Goal: Task Accomplishment & Management: Manage account settings

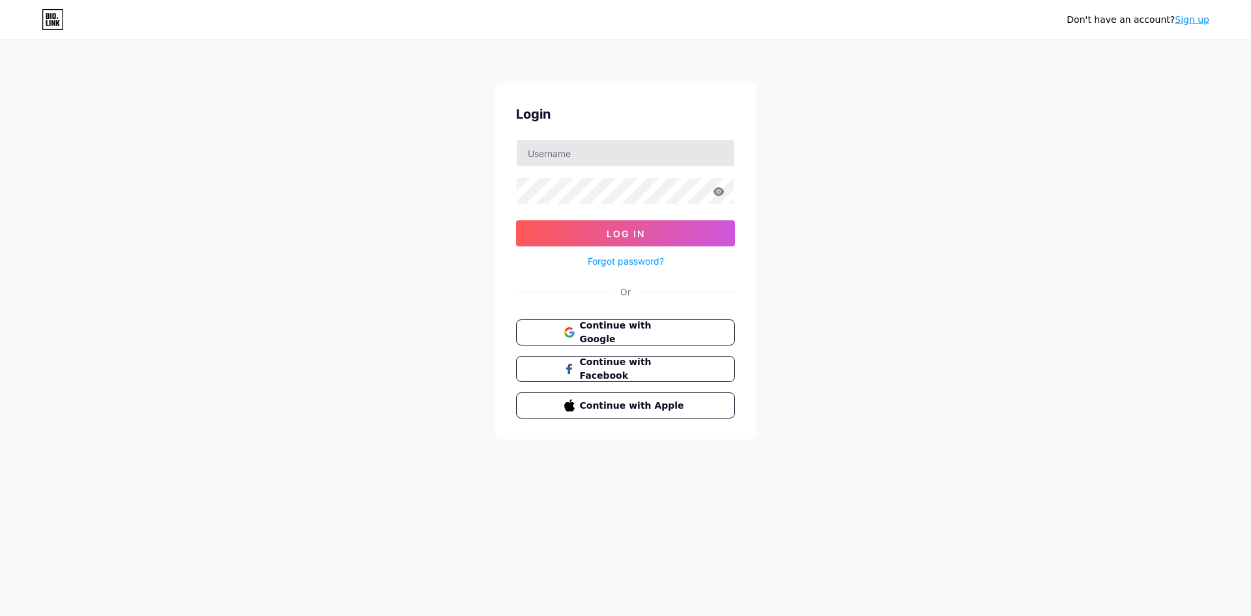
type input "[EMAIL_ADDRESS][DOMAIN_NAME]"
click at [516, 220] on button "Log In" at bounding box center [625, 233] width 219 height 26
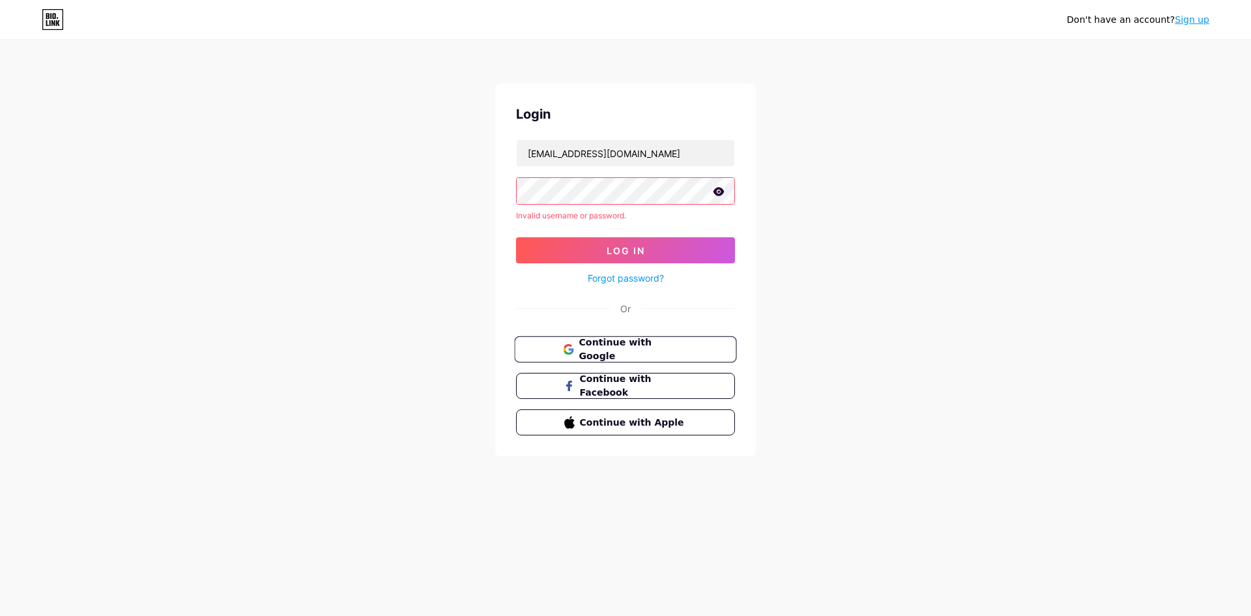
click at [667, 347] on span "Continue with Google" at bounding box center [633, 350] width 109 height 28
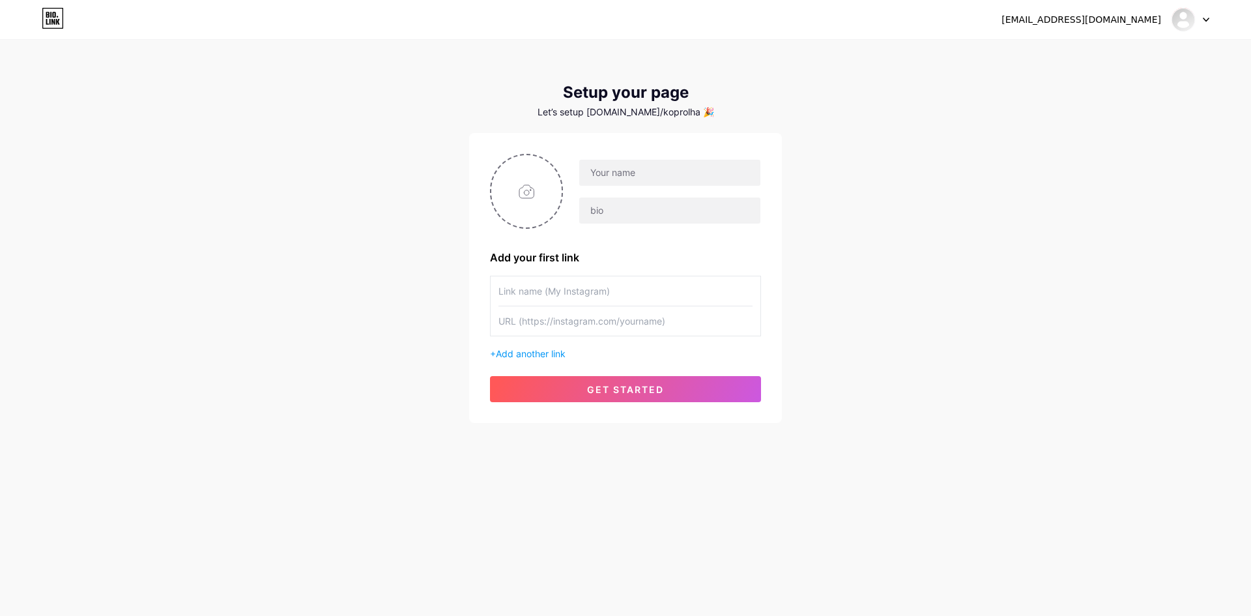
click at [1207, 12] on div at bounding box center [1191, 19] width 38 height 23
click at [1208, 14] on div at bounding box center [1191, 19] width 38 height 23
click at [670, 183] on input "text" at bounding box center [669, 173] width 181 height 26
drag, startPoint x: 703, startPoint y: 175, endPoint x: 642, endPoint y: 177, distance: 60.7
click at [642, 177] on input "[EMAIL_ADDRESS][DOMAIN_NAME]" at bounding box center [669, 173] width 181 height 26
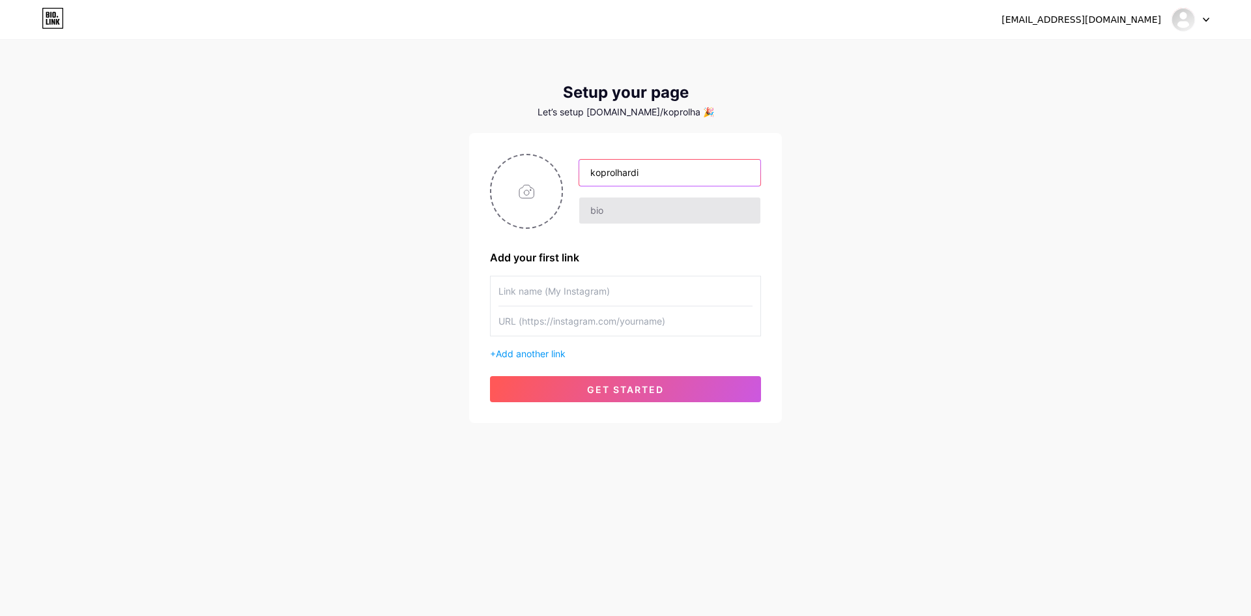
type input "koprolhardi"
click at [626, 210] on input "text" at bounding box center [669, 210] width 181 height 26
type input "ohyea"
click at [609, 301] on input "text" at bounding box center [625, 290] width 254 height 29
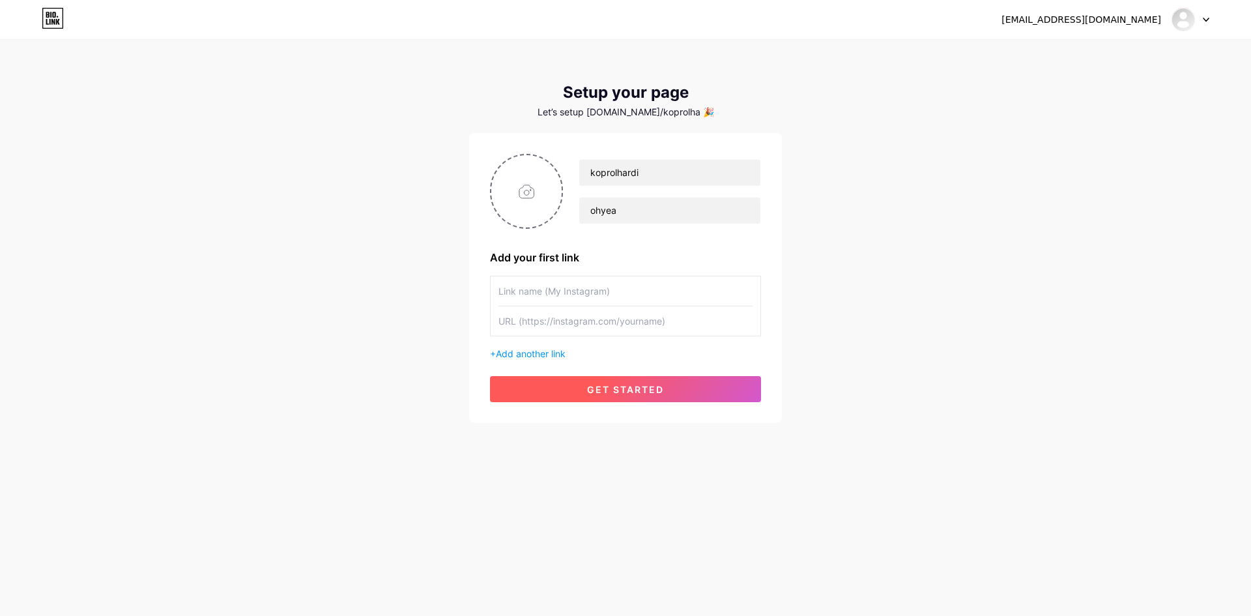
click at [666, 377] on button "get started" at bounding box center [625, 389] width 271 height 26
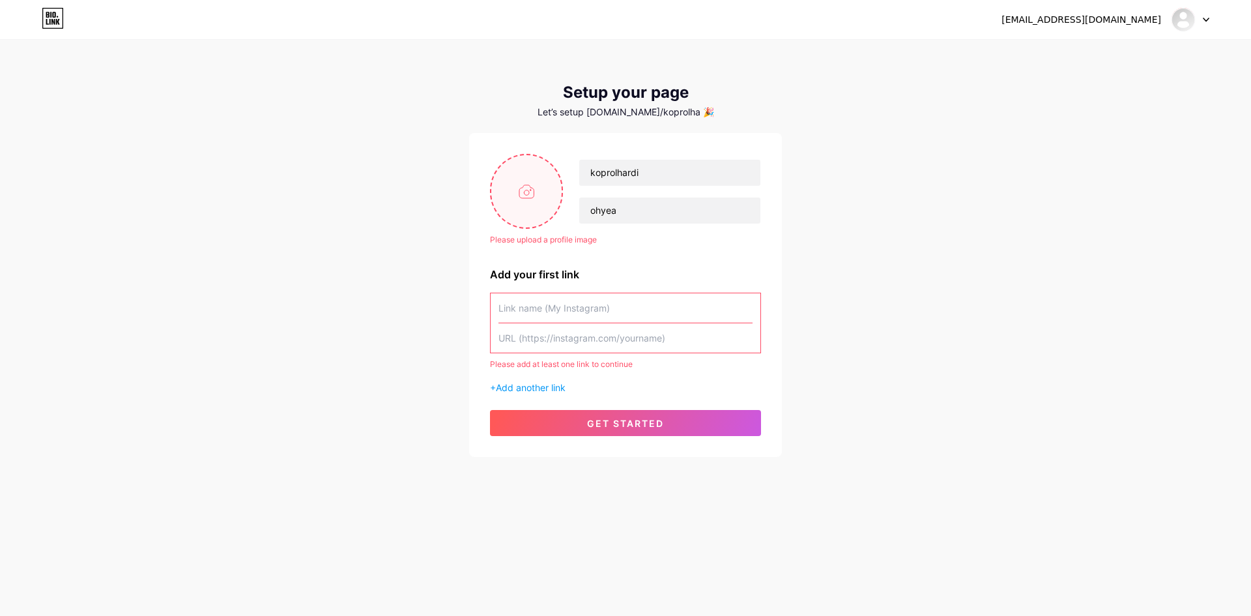
click at [541, 205] on input "file" at bounding box center [526, 191] width 70 height 72
type input "C:\fakepath\Gemblong adalah sejenis makanan tradisional atau kue tradisional In…"
click at [545, 321] on input "text" at bounding box center [625, 307] width 254 height 29
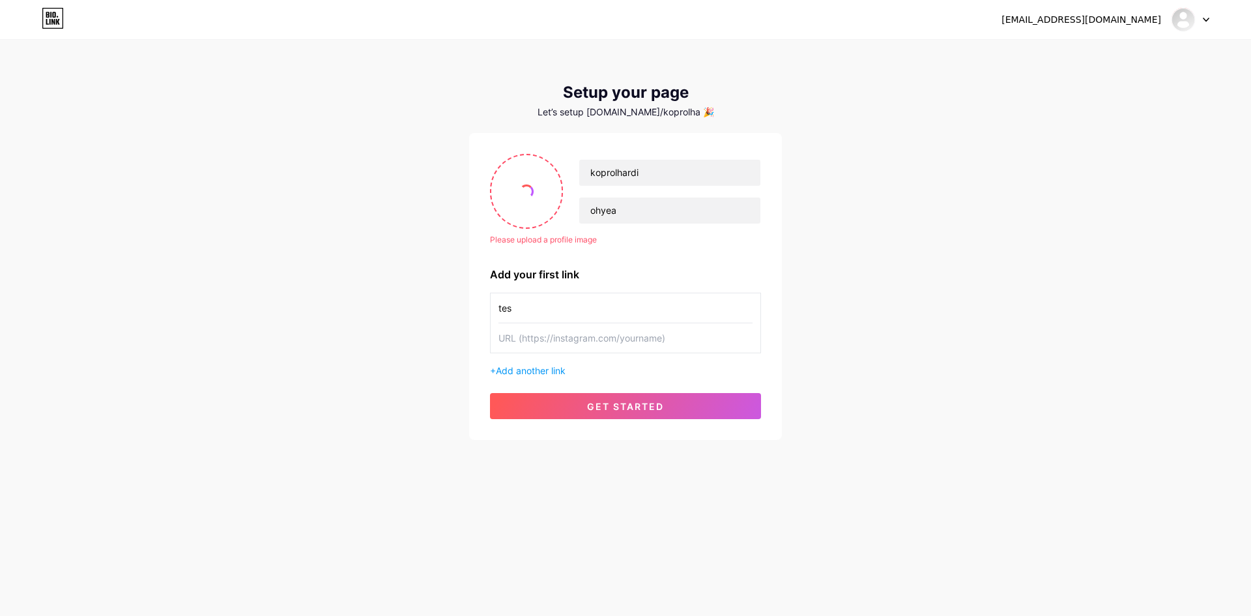
type input "tes"
click at [577, 339] on input "text" at bounding box center [625, 337] width 254 height 29
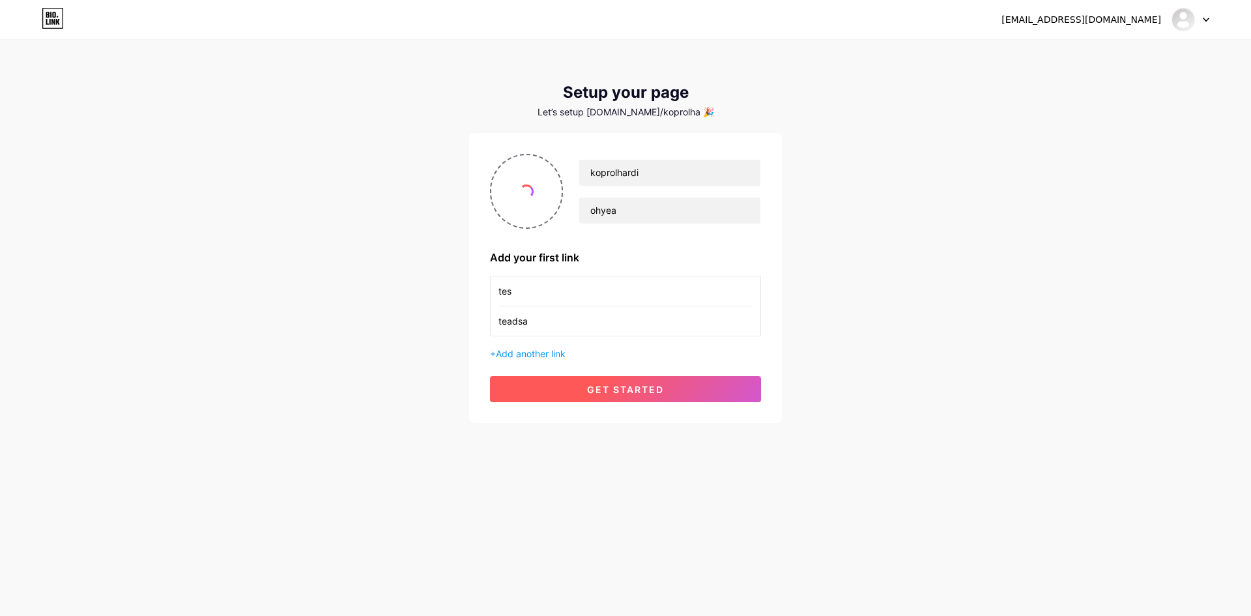
click at [592, 384] on span "get started" at bounding box center [625, 389] width 77 height 11
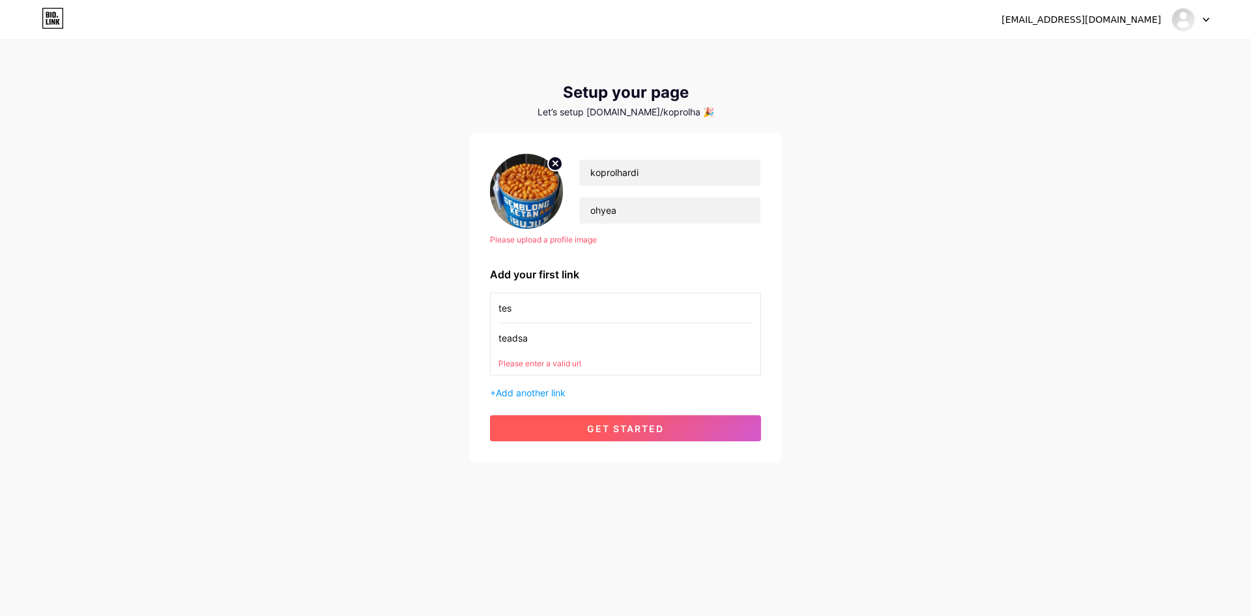
click at [600, 431] on span "get started" at bounding box center [625, 428] width 77 height 11
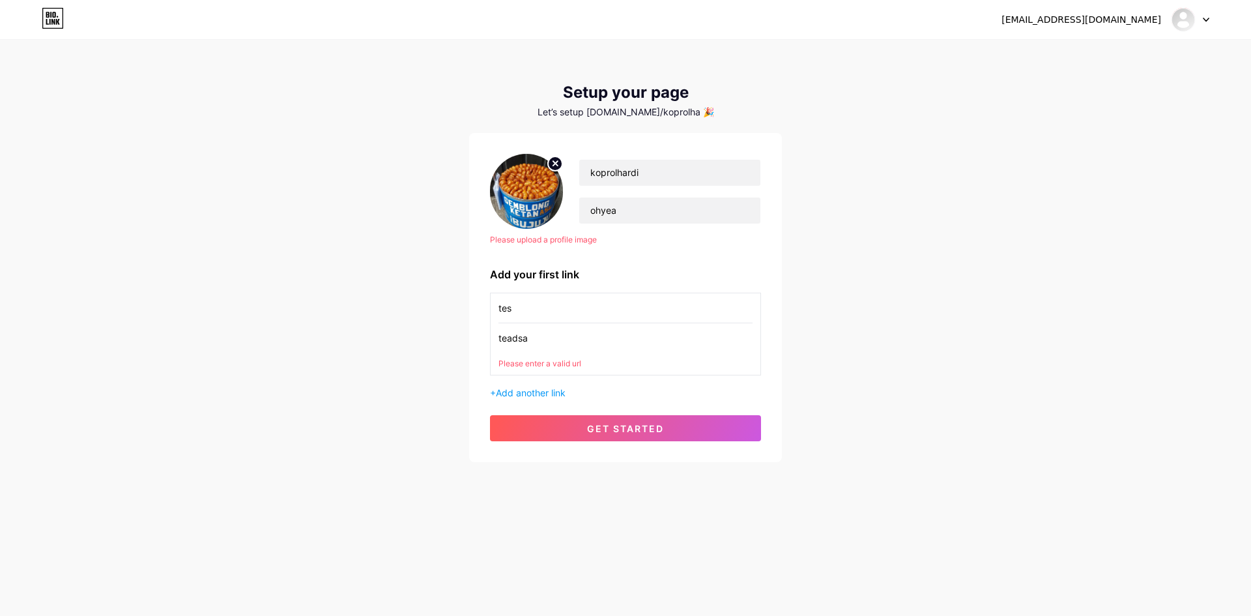
click at [673, 376] on div "tes teadsa Please enter a valid url + Add another link" at bounding box center [625, 346] width 271 height 107
click at [661, 341] on input "teadsa" at bounding box center [625, 337] width 254 height 29
paste input "[URL][DOMAIN_NAME]"
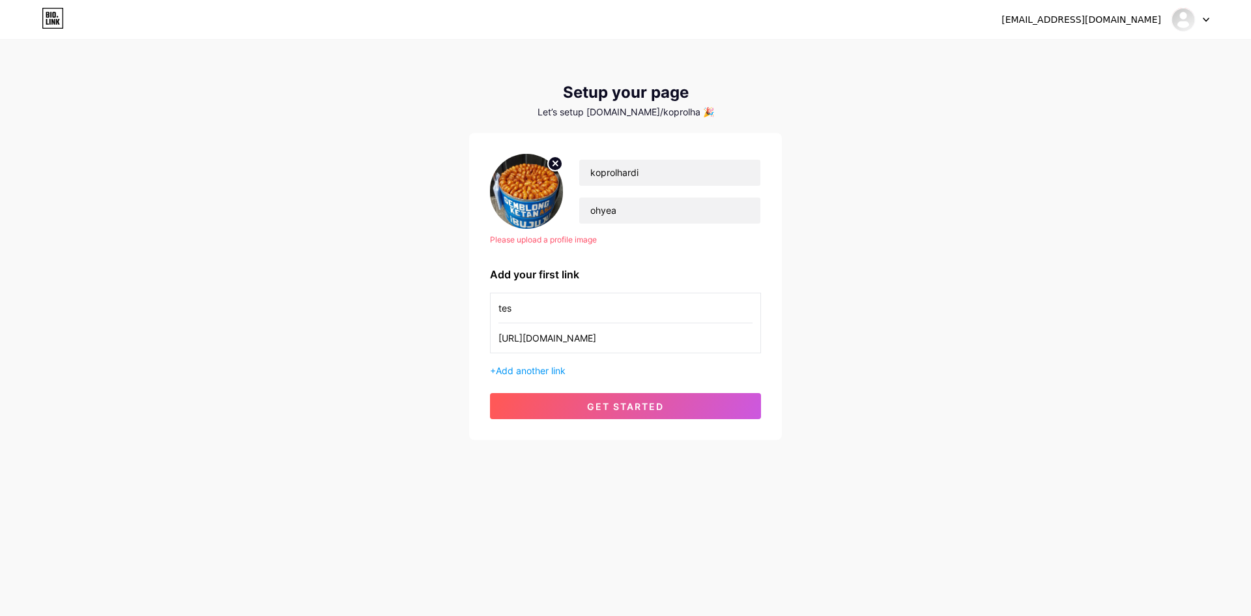
type input "[URL][DOMAIN_NAME]"
click at [654, 426] on div "Please upload a profile image koprolhardi ohyea Please upload a profile image A…" at bounding box center [625, 286] width 313 height 307
click at [650, 411] on span "get started" at bounding box center [625, 406] width 77 height 11
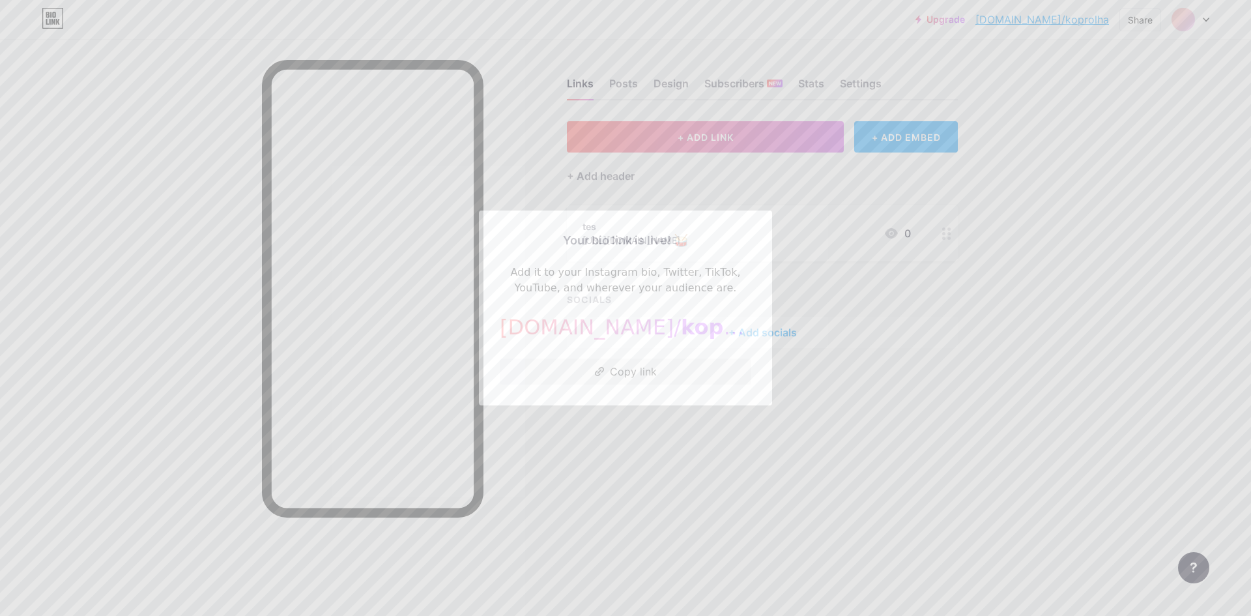
click at [849, 394] on div at bounding box center [625, 308] width 1251 height 616
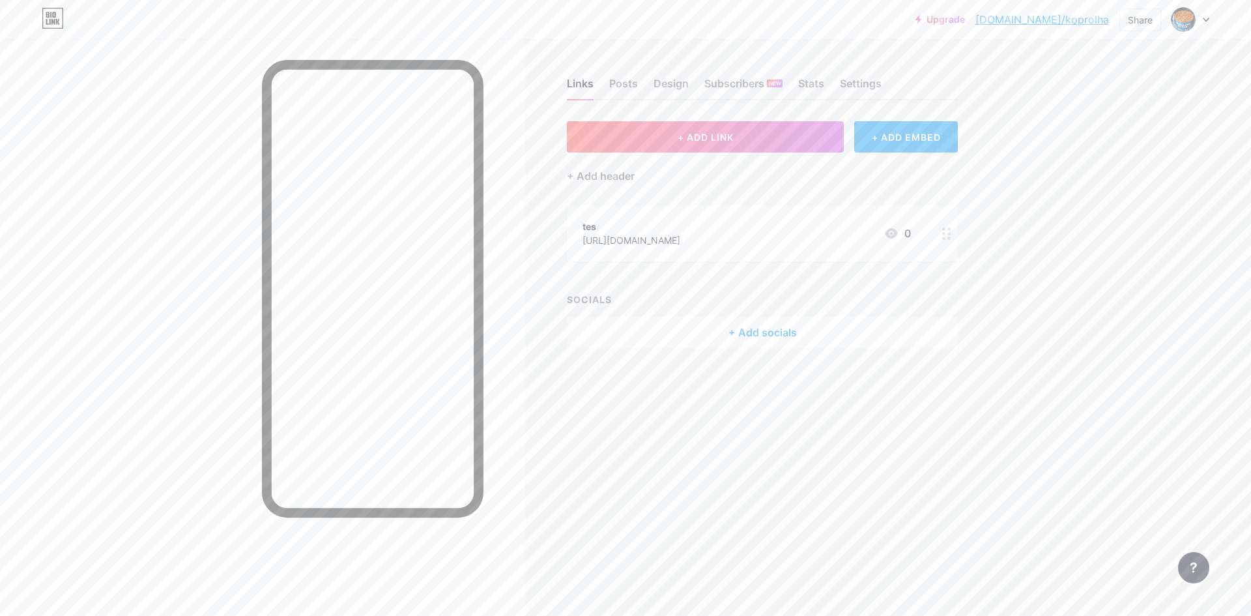
click at [1211, 19] on div "Upgrade [DOMAIN_NAME]/koprol... [DOMAIN_NAME]/koprolha Share Switch accounts ko…" at bounding box center [625, 19] width 1251 height 23
click at [1205, 19] on icon at bounding box center [1206, 19] width 5 height 3
click at [1121, 116] on div "+ Add a new page" at bounding box center [1129, 112] width 146 height 13
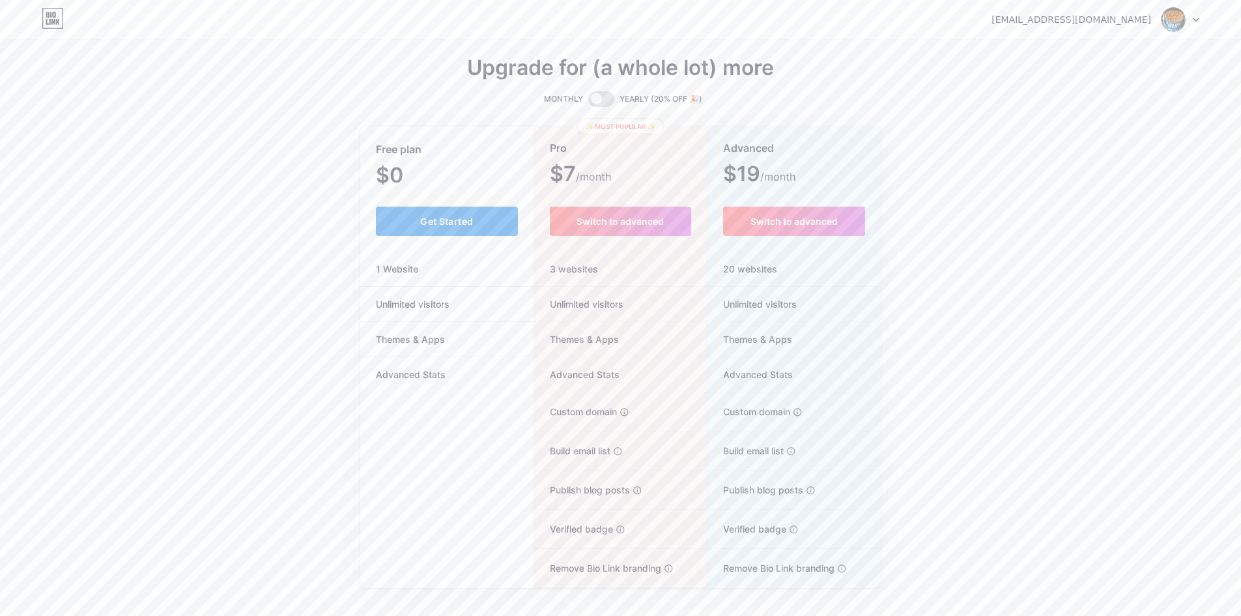
click at [451, 219] on span "Get Started" at bounding box center [446, 221] width 53 height 11
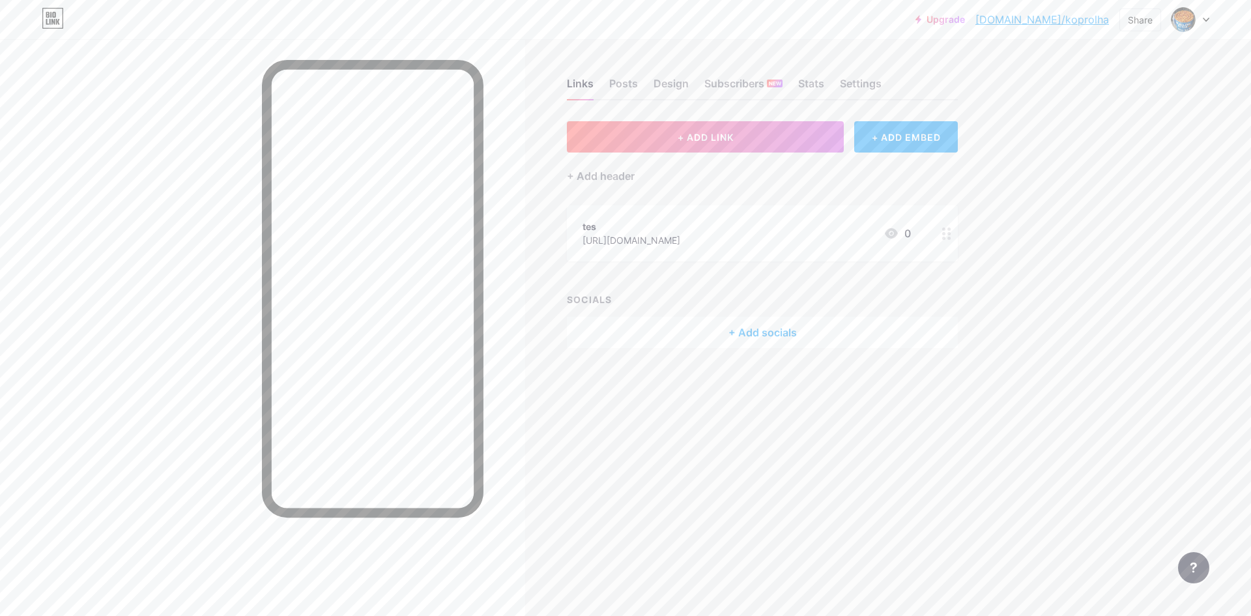
click at [1196, 16] on div at bounding box center [1191, 19] width 38 height 23
click at [1135, 291] on div "Upgrade [DOMAIN_NAME]/koprol... [DOMAIN_NAME]/koprolha Share Switch accounts ko…" at bounding box center [625, 308] width 1251 height 616
click at [680, 231] on div "tes" at bounding box center [632, 227] width 98 height 14
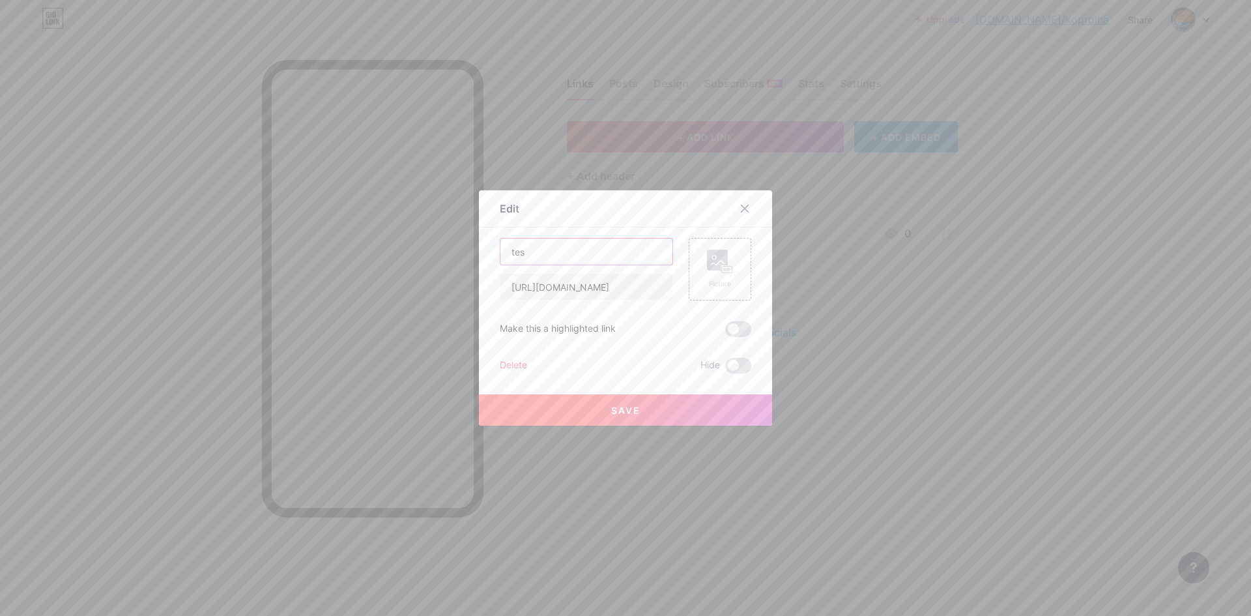
click at [575, 251] on input "tes" at bounding box center [586, 251] width 172 height 26
drag, startPoint x: 586, startPoint y: 252, endPoint x: 408, endPoint y: 264, distance: 178.3
click at [408, 264] on div "Edit Content YouTube Play YouTube video without leaving your page. ADD Vimeo Pl…" at bounding box center [625, 308] width 1251 height 616
type input "Instagram"
paste input "[DOMAIN_NAME][URL]"
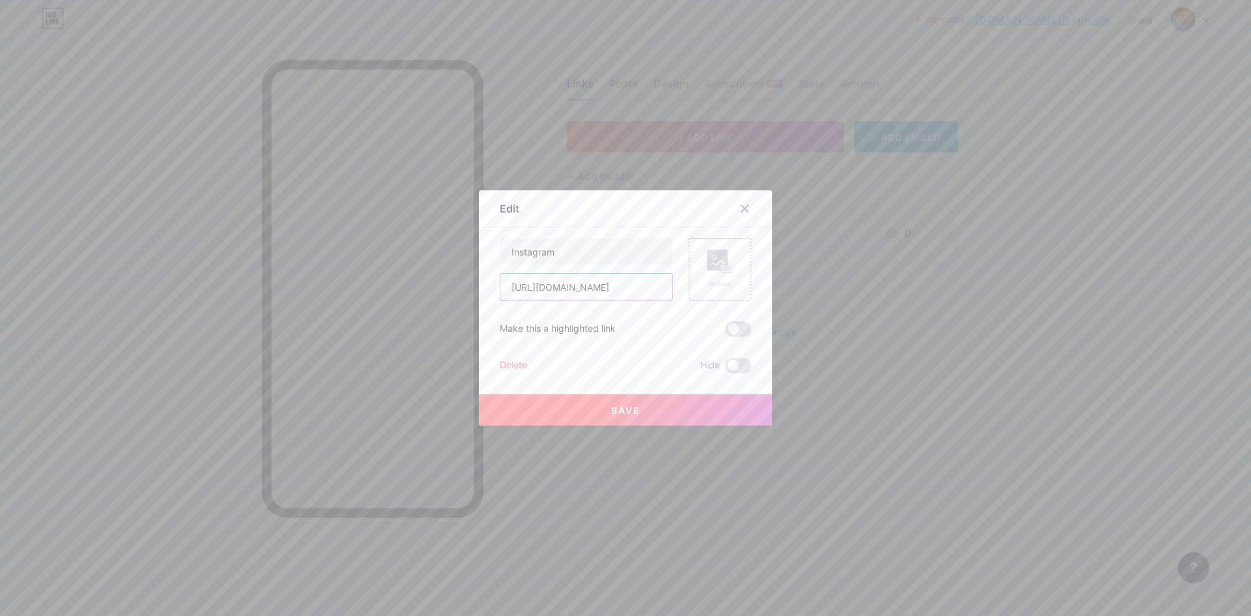
scroll to position [0, 308]
type input "[URL][DOMAIN_NAME]"
click at [713, 279] on div "Picture" at bounding box center [720, 284] width 26 height 10
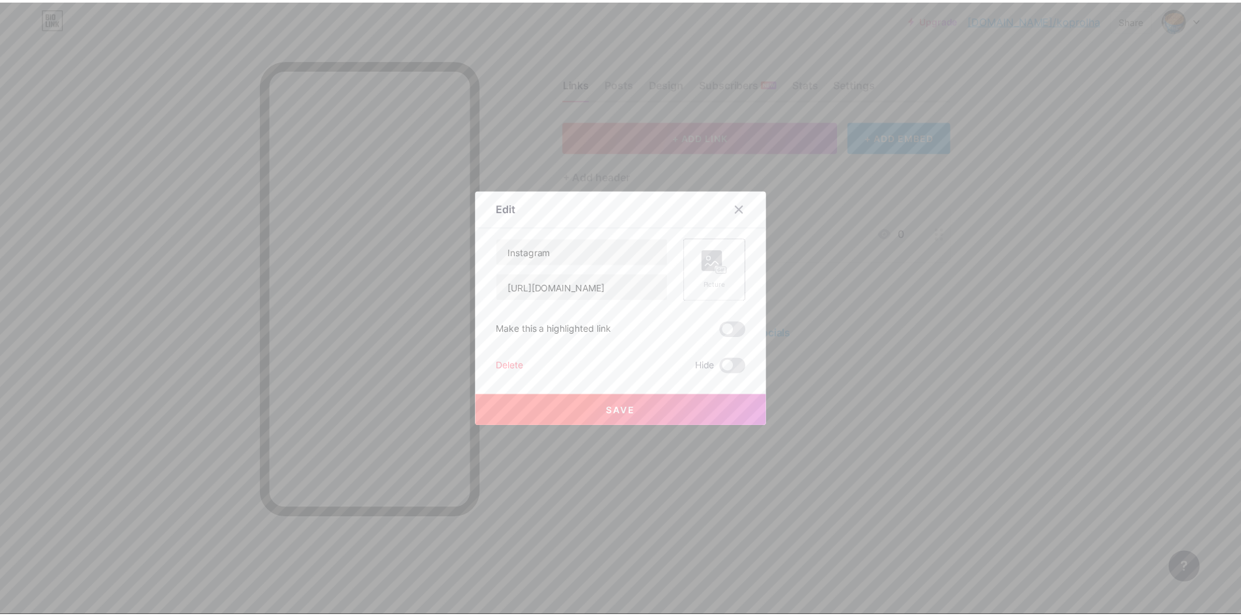
scroll to position [0, 0]
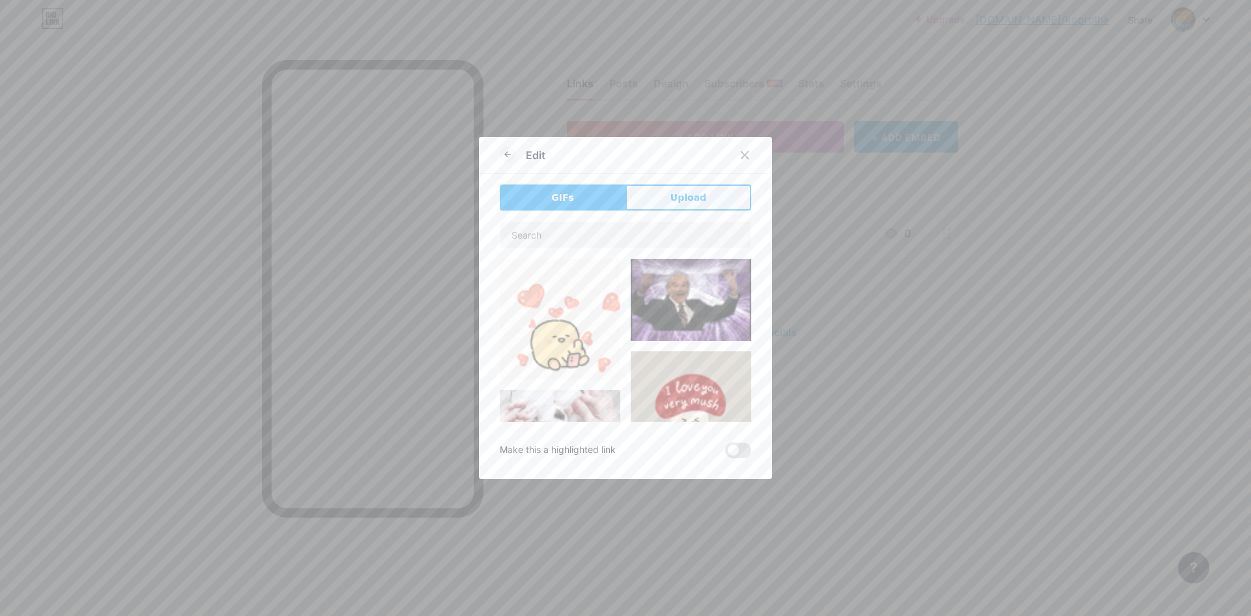
click at [665, 202] on button "Upload" at bounding box center [689, 197] width 126 height 26
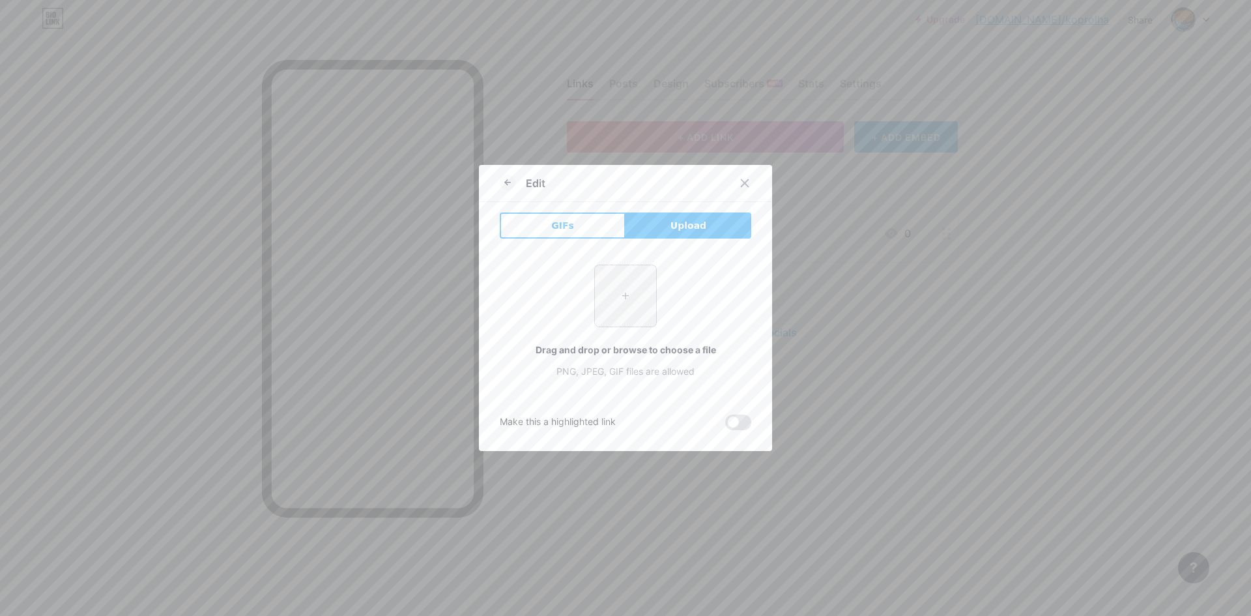
click at [645, 288] on input "file" at bounding box center [625, 295] width 61 height 61
type input "C:\fakepath\277-2773517_instagram-logo-white-logo-instagram-png-putih-transpare…"
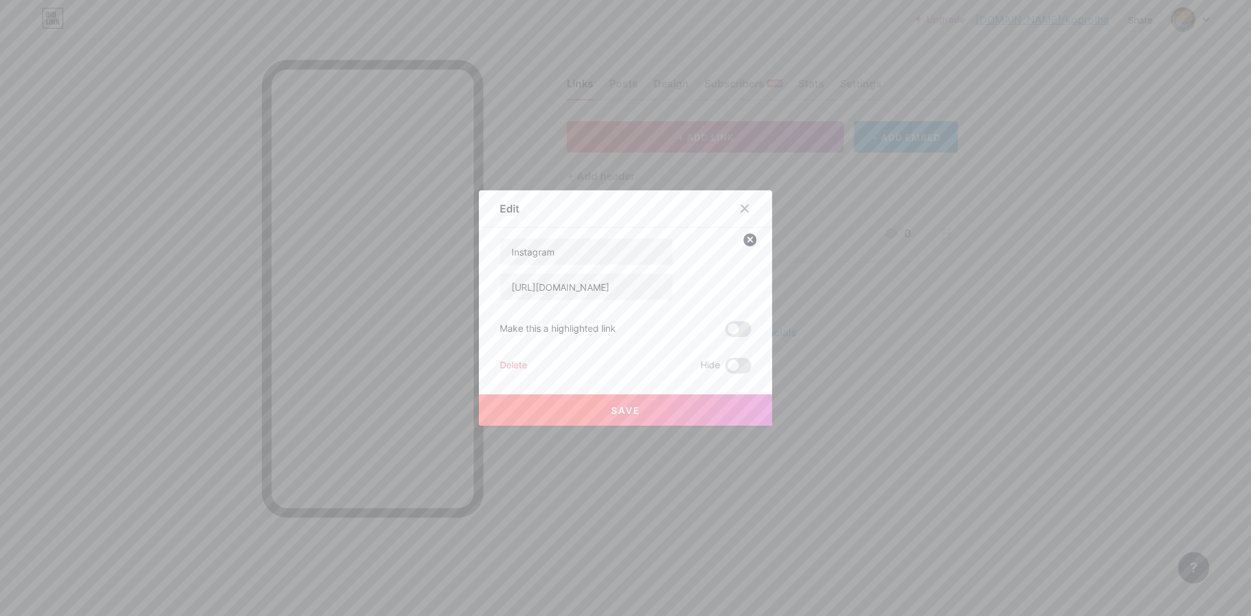
click at [622, 412] on span "Save" at bounding box center [625, 410] width 29 height 11
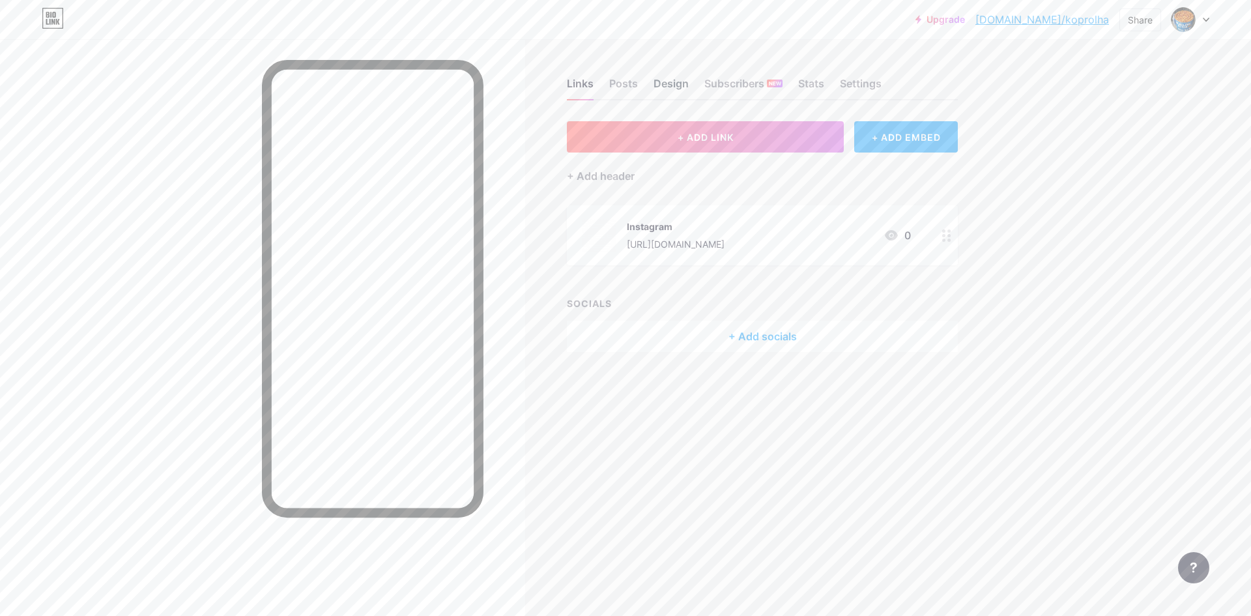
click at [683, 83] on div "Design" at bounding box center [671, 87] width 35 height 23
click at [631, 81] on div "Posts" at bounding box center [623, 87] width 29 height 23
click at [667, 87] on div "Design" at bounding box center [671, 87] width 35 height 23
click at [876, 83] on div "Settings" at bounding box center [861, 87] width 42 height 23
click at [674, 83] on div "Design" at bounding box center [671, 87] width 35 height 23
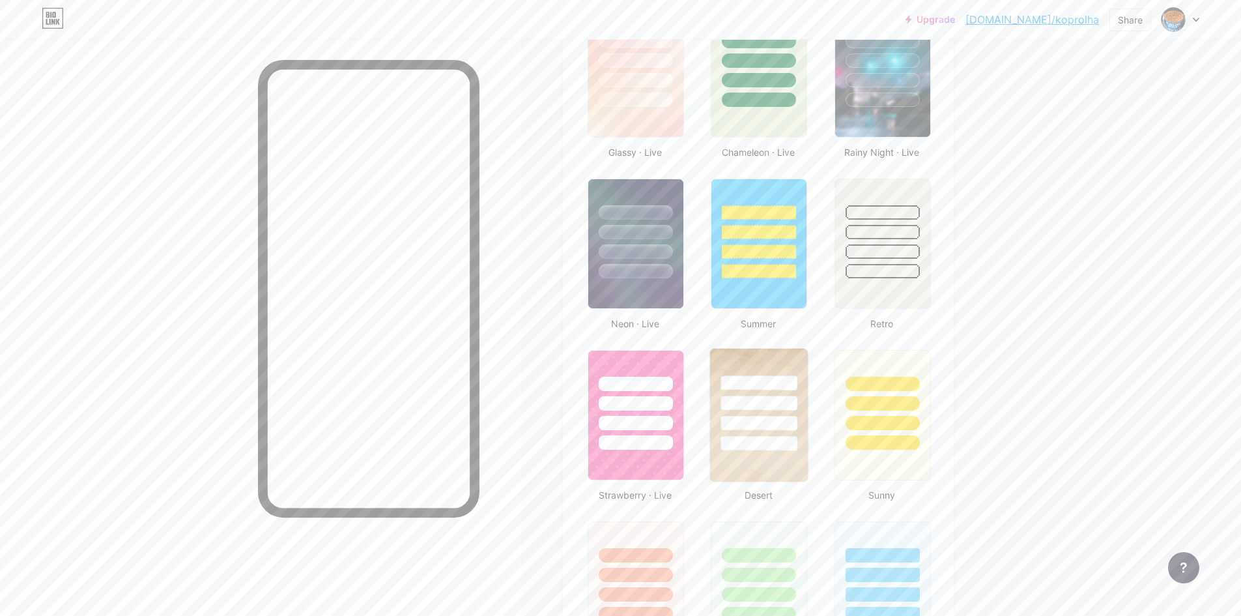
scroll to position [847, 0]
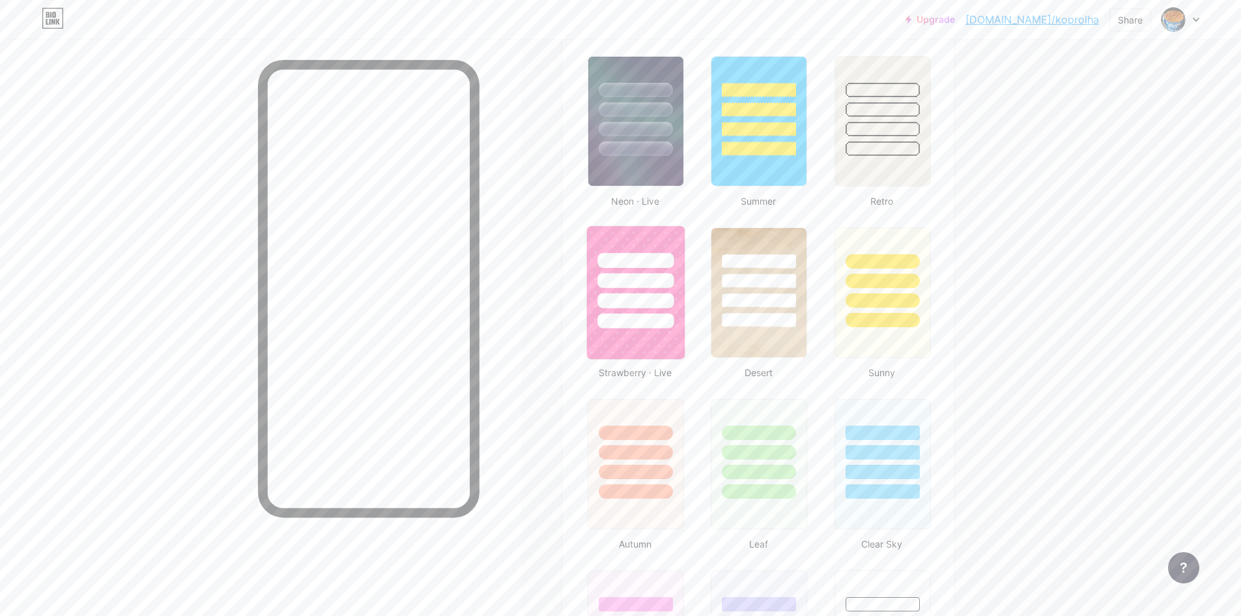
click at [641, 345] on img at bounding box center [636, 292] width 98 height 133
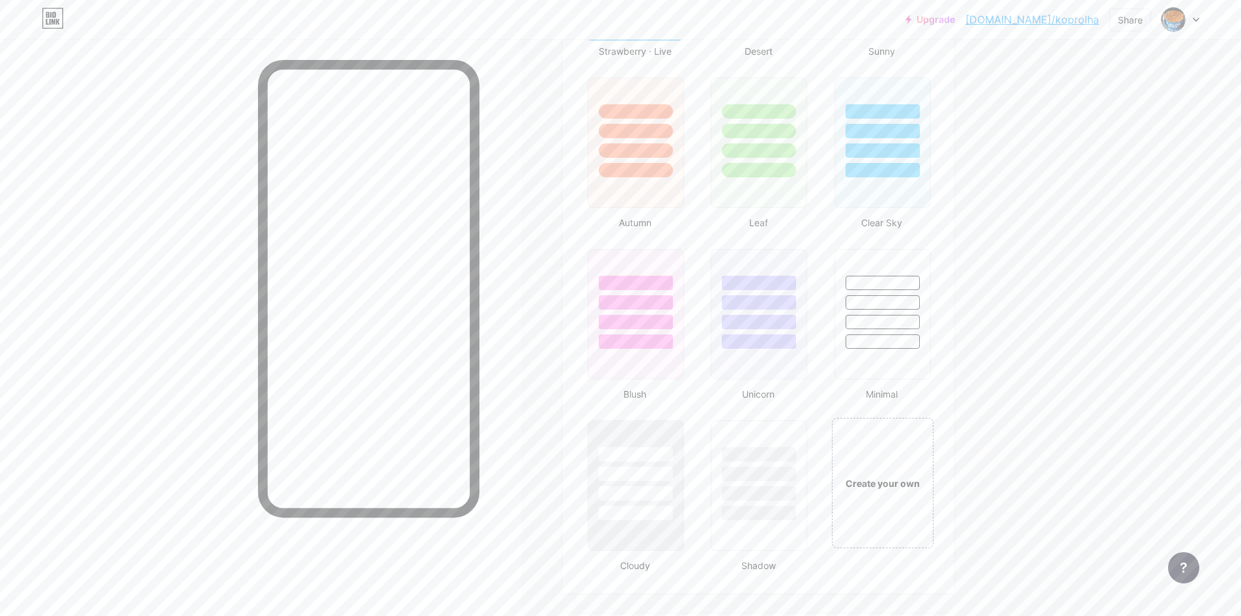
scroll to position [1173, 0]
click at [642, 342] on div at bounding box center [636, 337] width 76 height 15
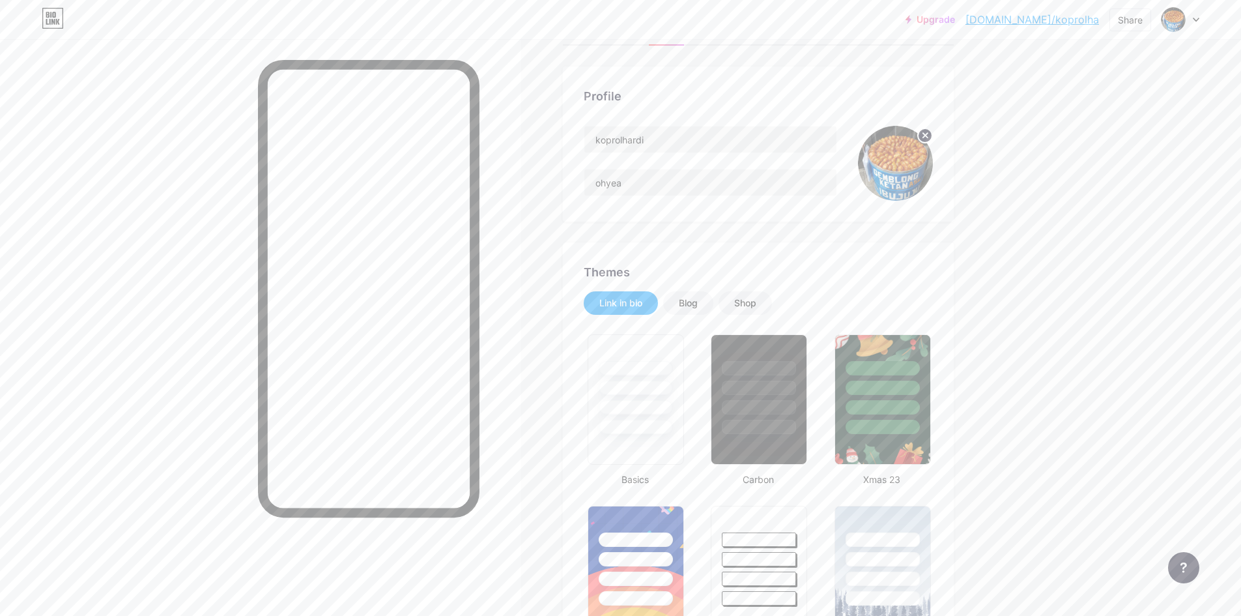
scroll to position [0, 0]
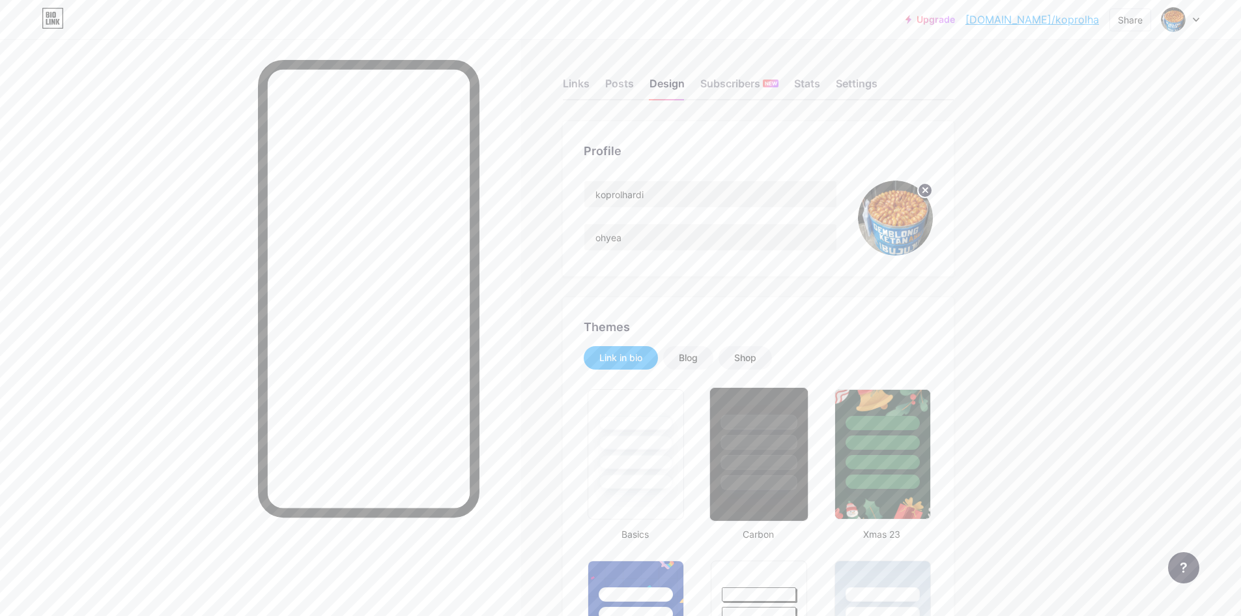
click at [735, 437] on div at bounding box center [759, 442] width 76 height 15
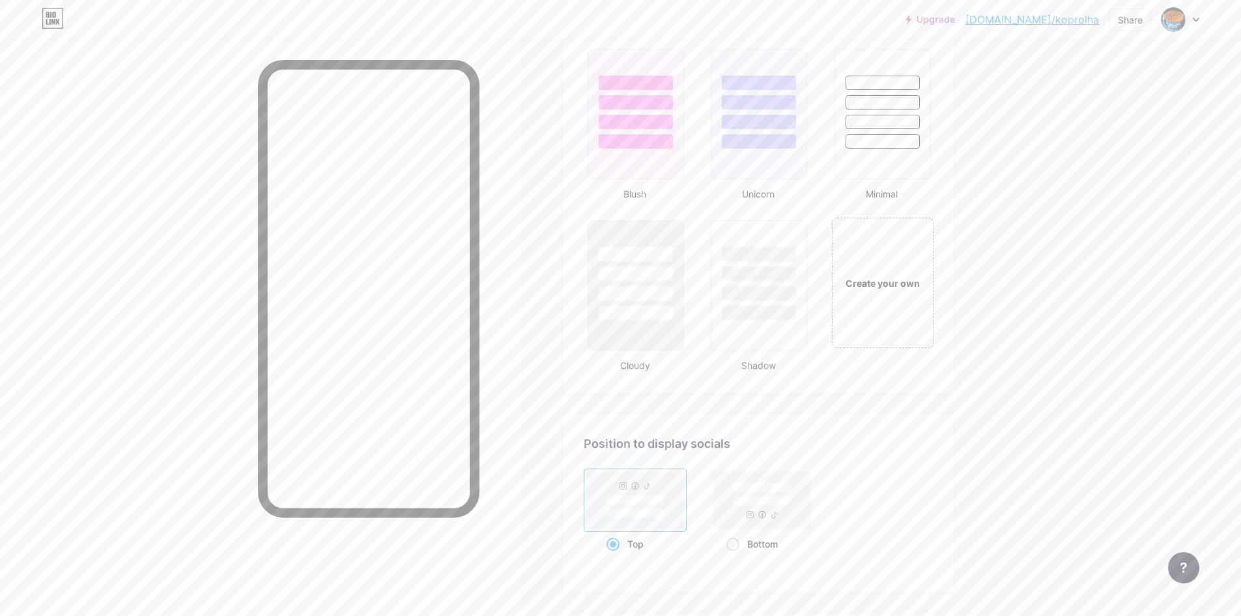
scroll to position [1564, 0]
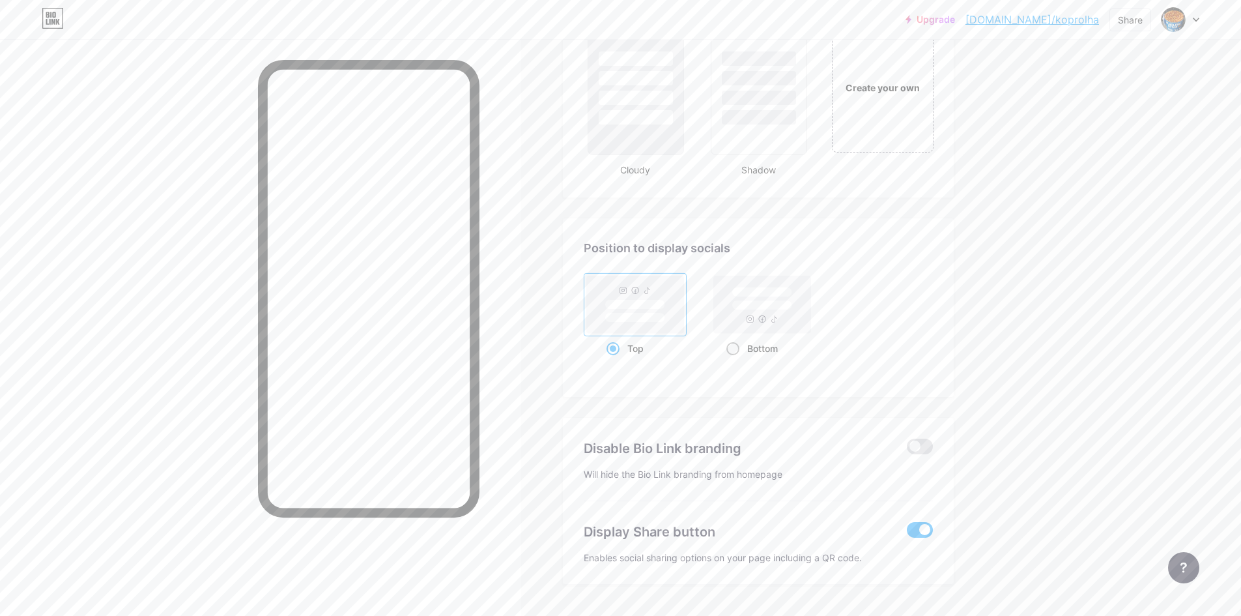
click at [736, 351] on span at bounding box center [733, 348] width 13 height 13
click at [735, 360] on input "Bottom" at bounding box center [731, 364] width 8 height 8
radio input "true"
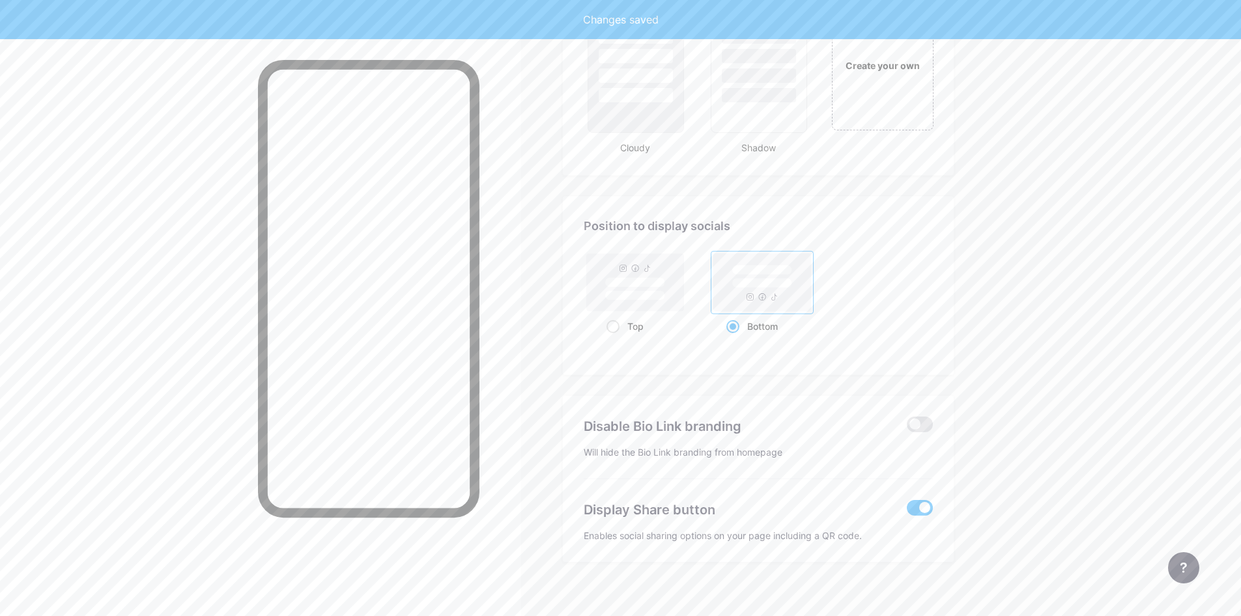
scroll to position [1598, 0]
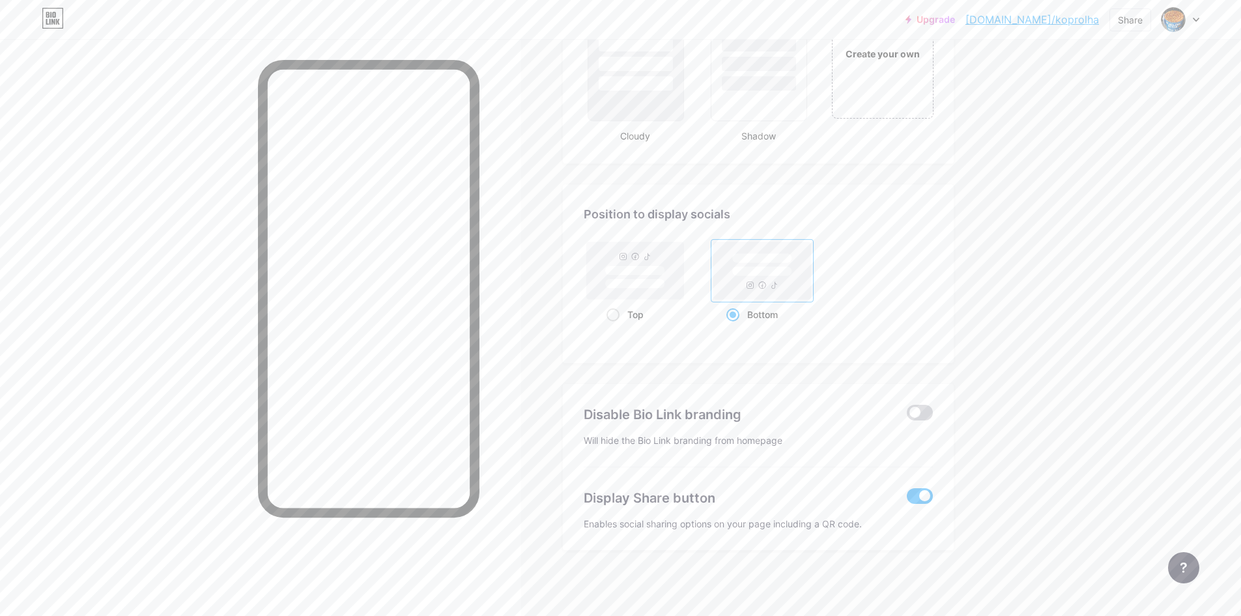
click at [919, 418] on span at bounding box center [920, 413] width 26 height 16
click at [907, 416] on input "checkbox" at bounding box center [907, 416] width 0 height 0
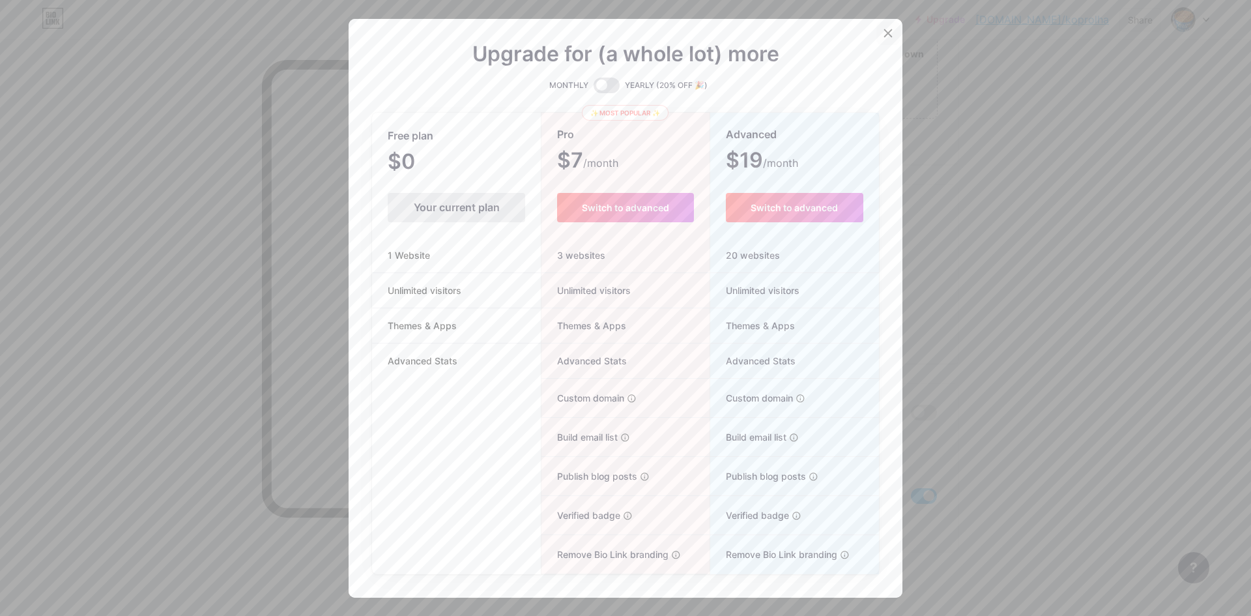
click at [883, 35] on icon at bounding box center [888, 33] width 10 height 10
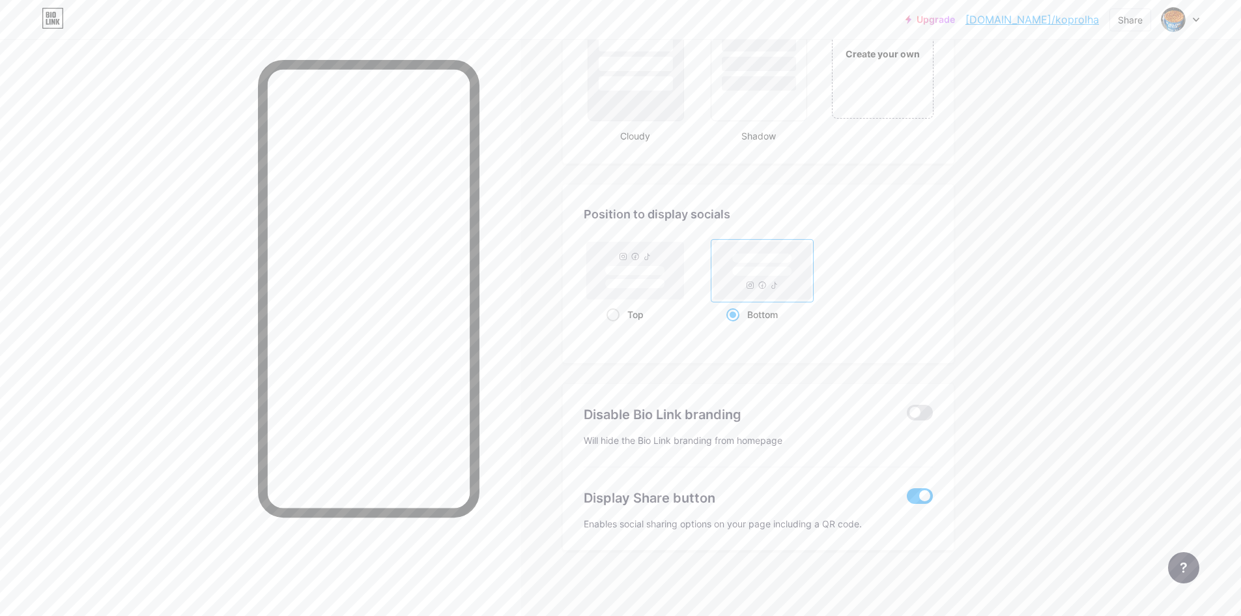
click at [917, 495] on span at bounding box center [920, 496] width 26 height 16
click at [907, 499] on input "checkbox" at bounding box center [907, 499] width 0 height 0
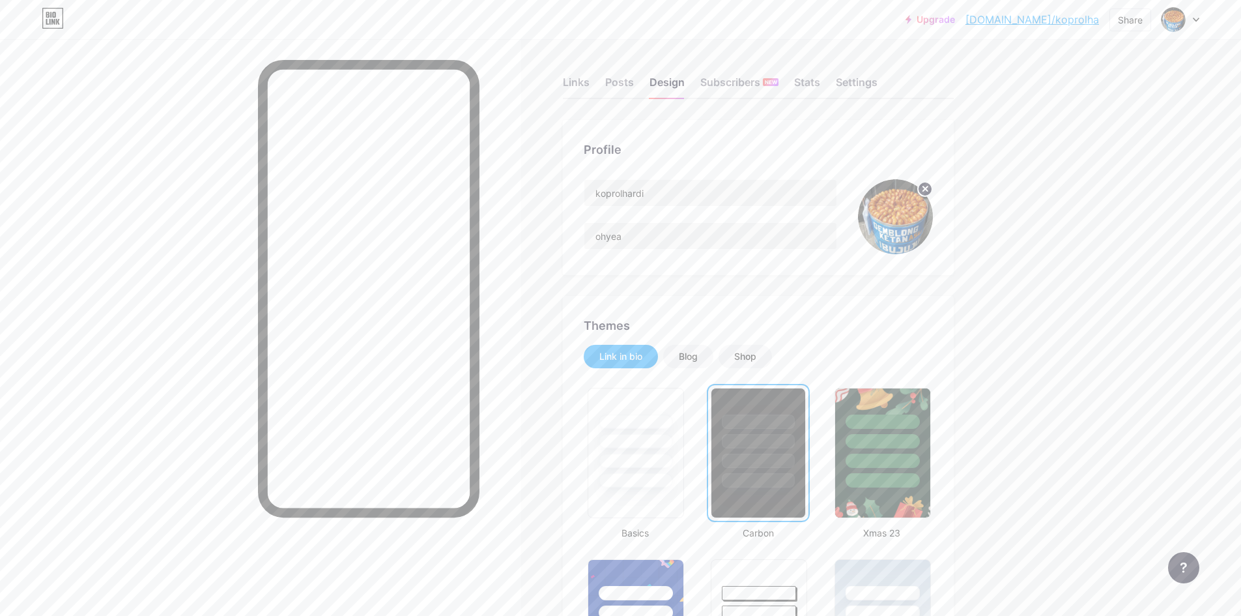
scroll to position [0, 0]
click at [693, 360] on div "Blog" at bounding box center [688, 357] width 19 height 13
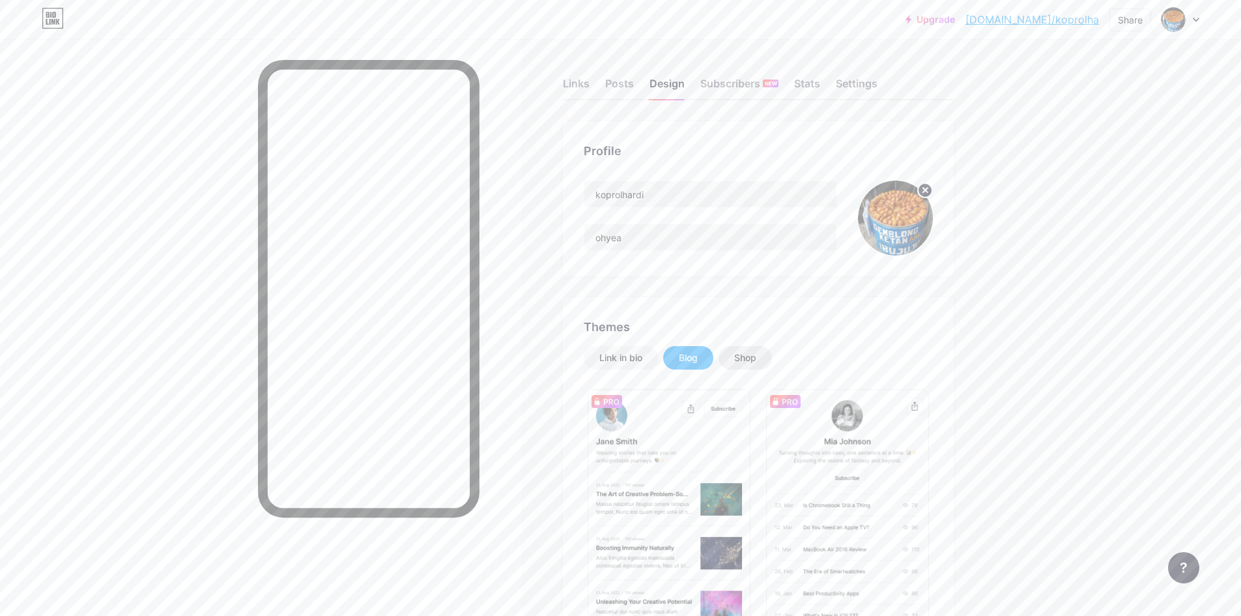
click at [732, 359] on div "Shop" at bounding box center [745, 357] width 53 height 23
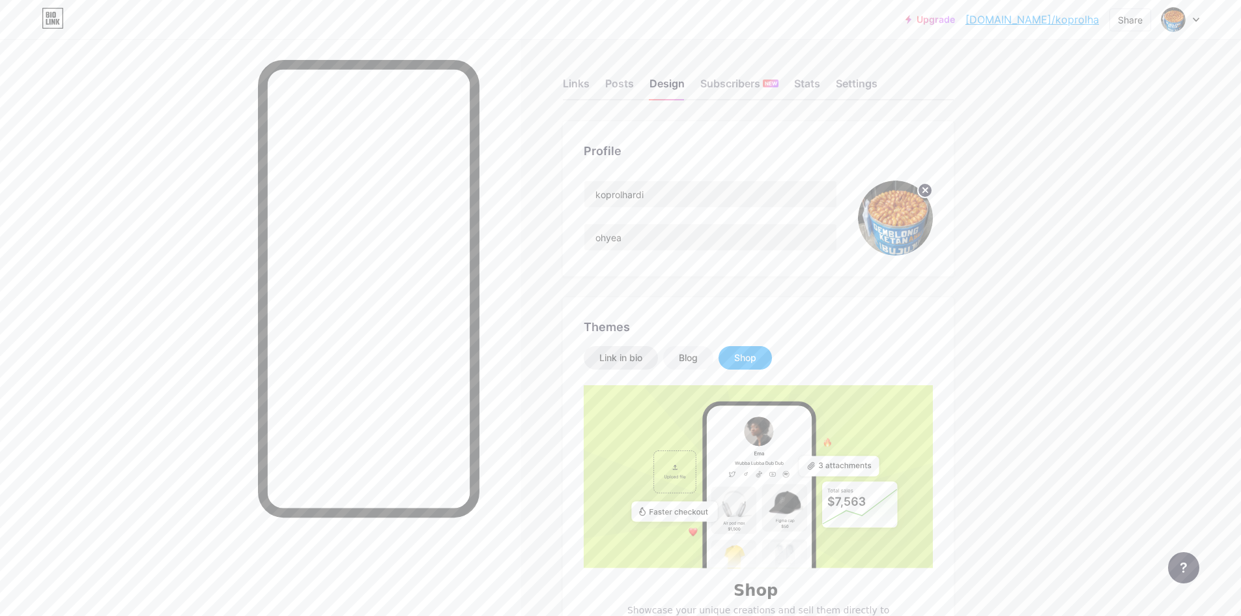
click at [642, 355] on div "Link in bio" at bounding box center [620, 357] width 43 height 13
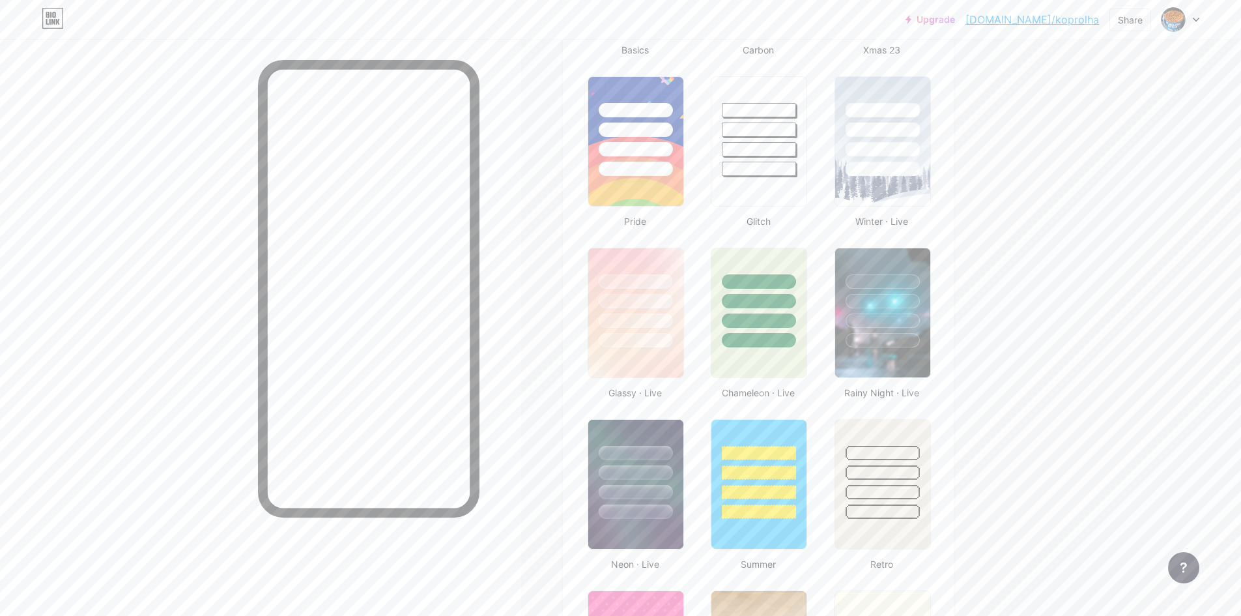
scroll to position [652, 0]
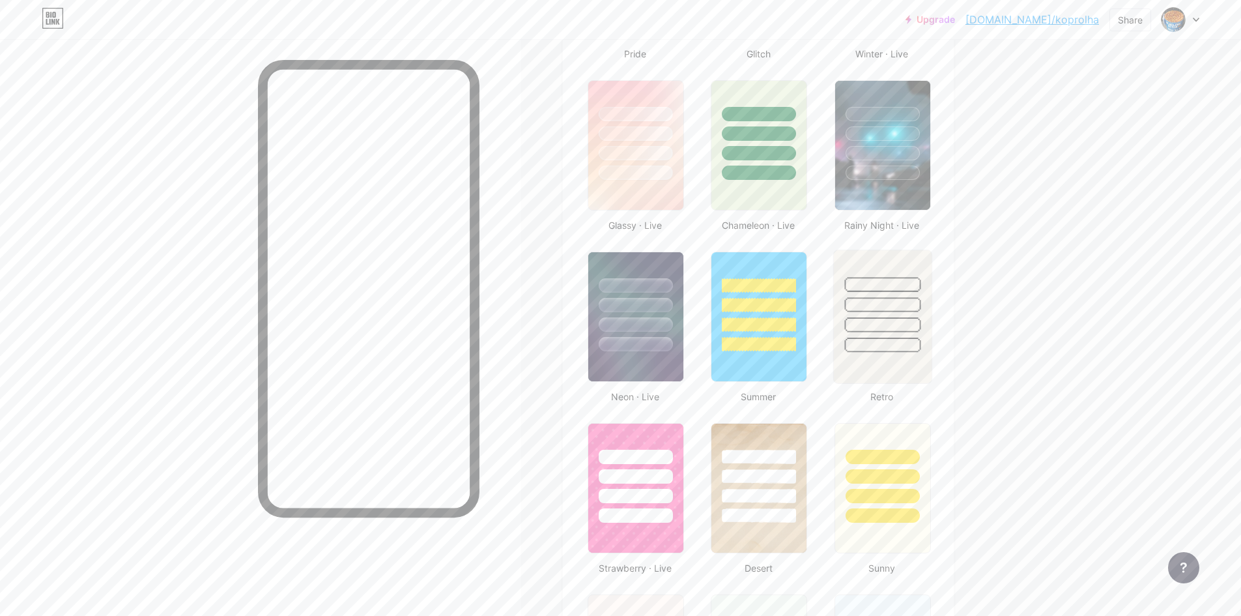
click at [896, 319] on div at bounding box center [882, 324] width 76 height 15
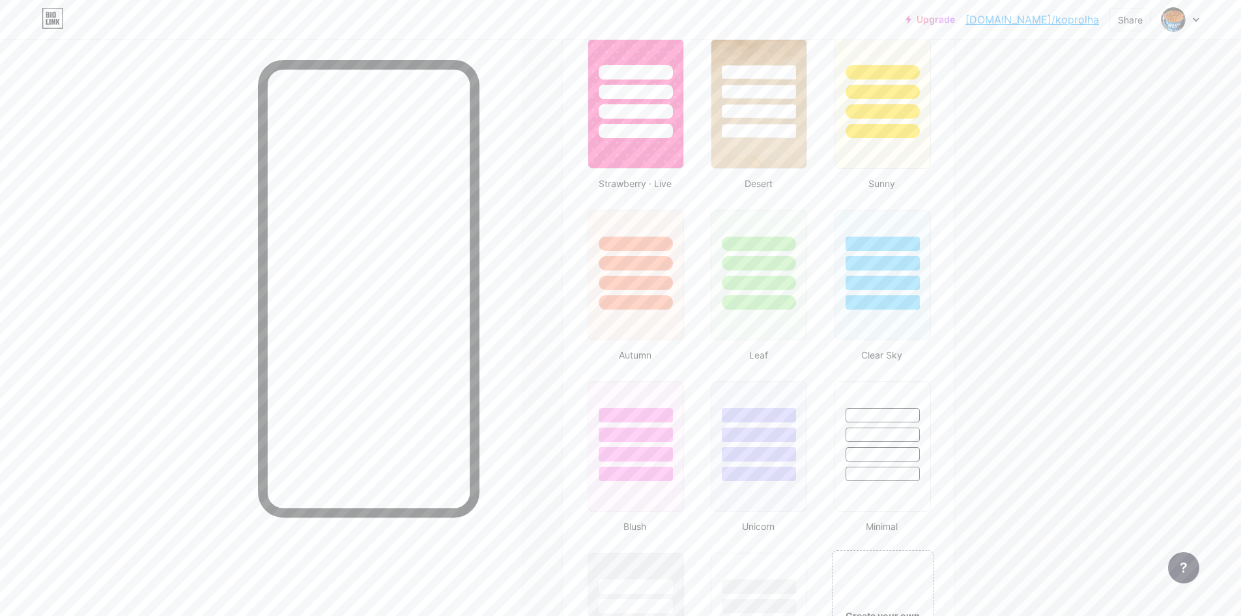
scroll to position [1043, 0]
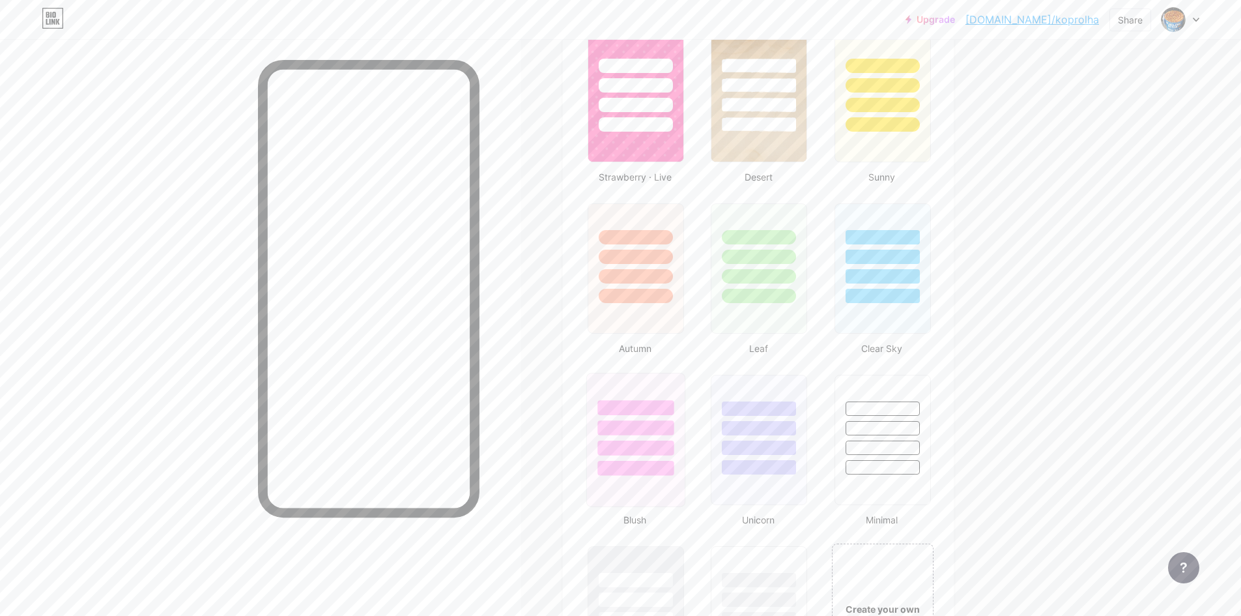
click at [648, 399] on div at bounding box center [636, 424] width 98 height 102
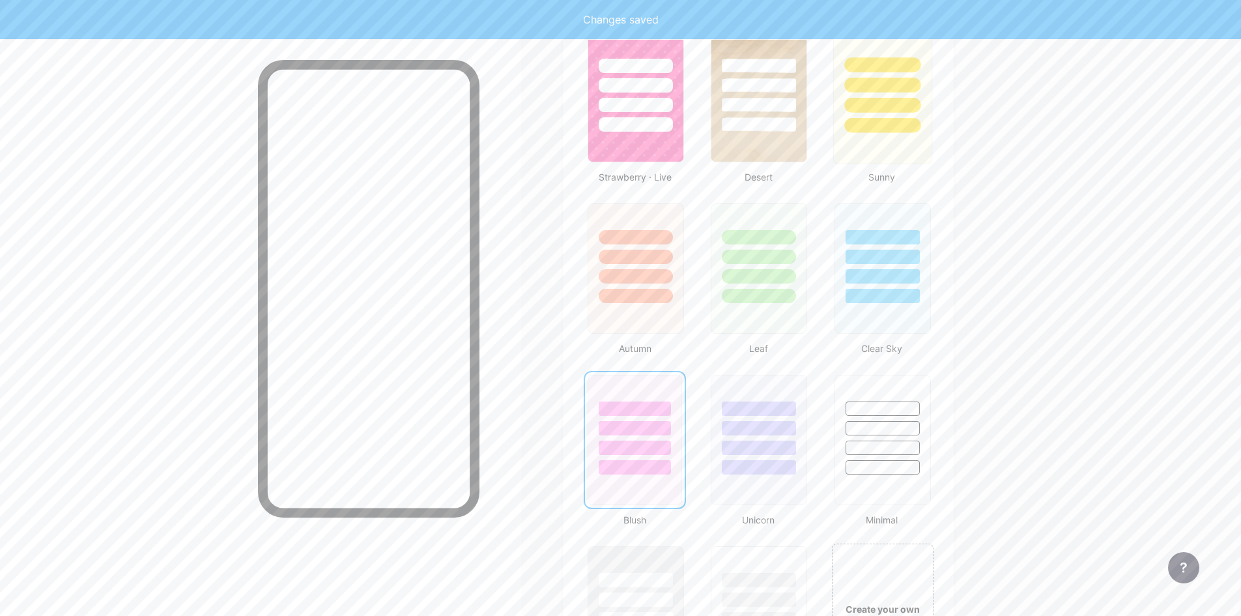
click at [872, 101] on div at bounding box center [882, 105] width 76 height 15
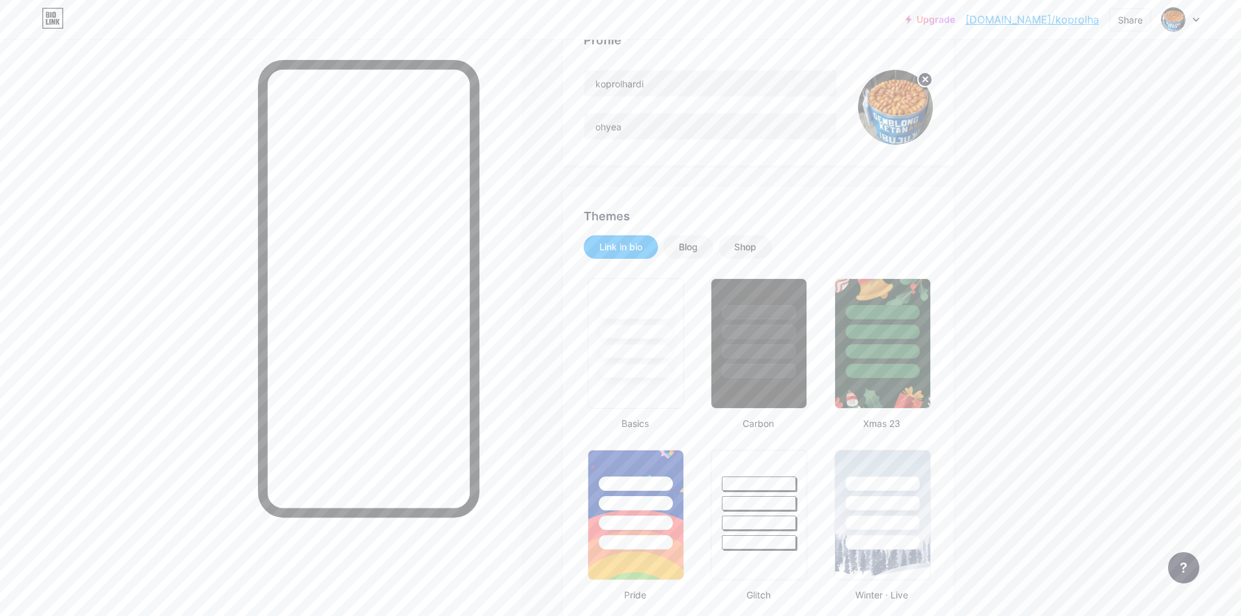
scroll to position [0, 0]
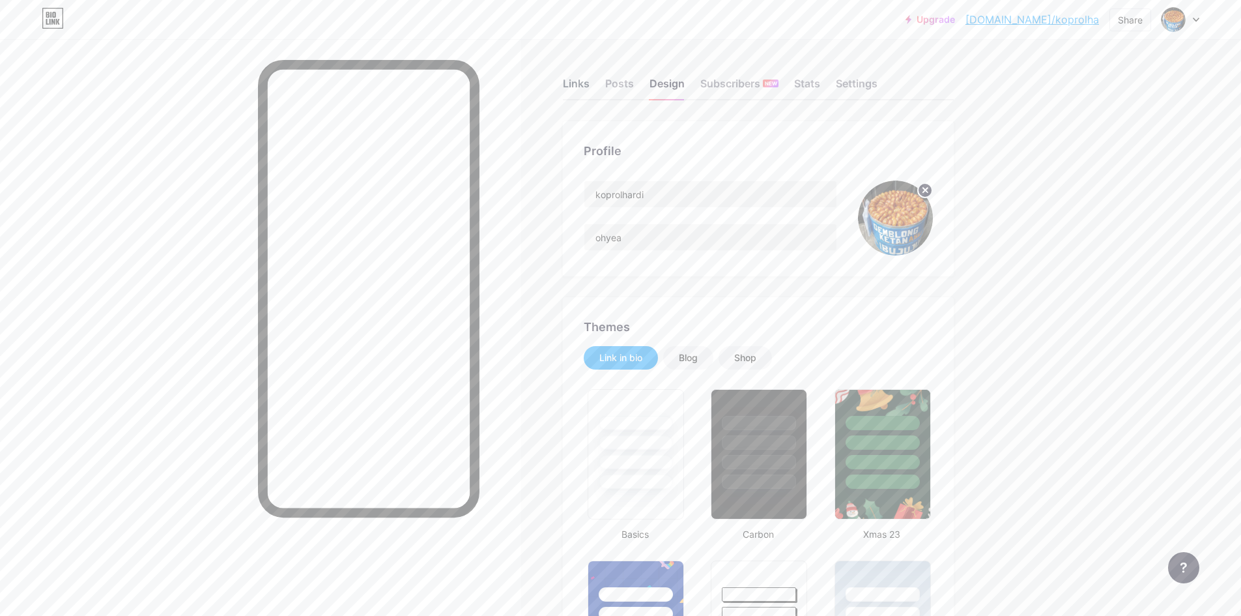
click at [584, 89] on div "Links" at bounding box center [576, 87] width 27 height 23
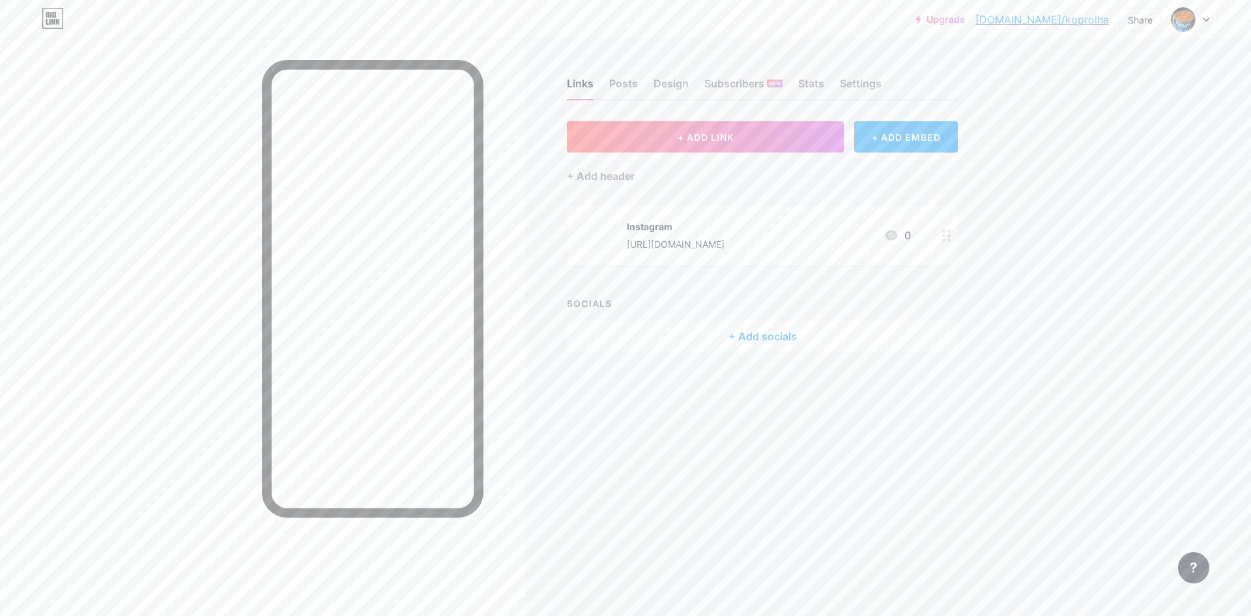
click at [639, 85] on div "Links Posts Design Subscribers NEW Stats Settings" at bounding box center [762, 78] width 391 height 46
click at [629, 85] on div "Posts" at bounding box center [623, 87] width 29 height 23
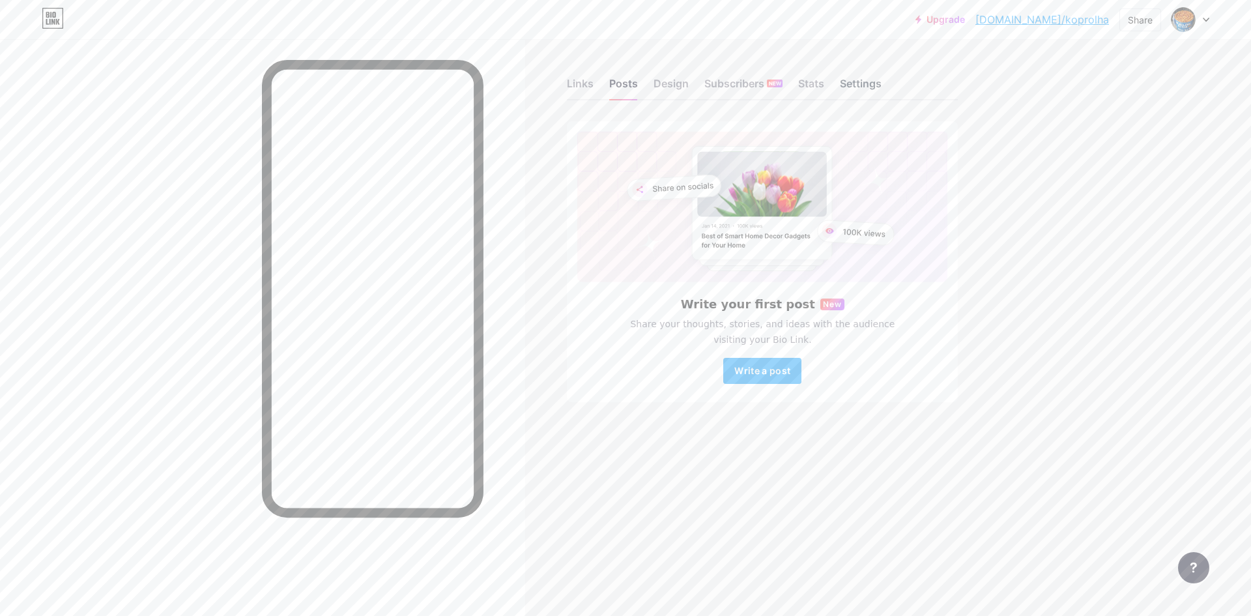
click at [857, 89] on div "Settings" at bounding box center [861, 87] width 42 height 23
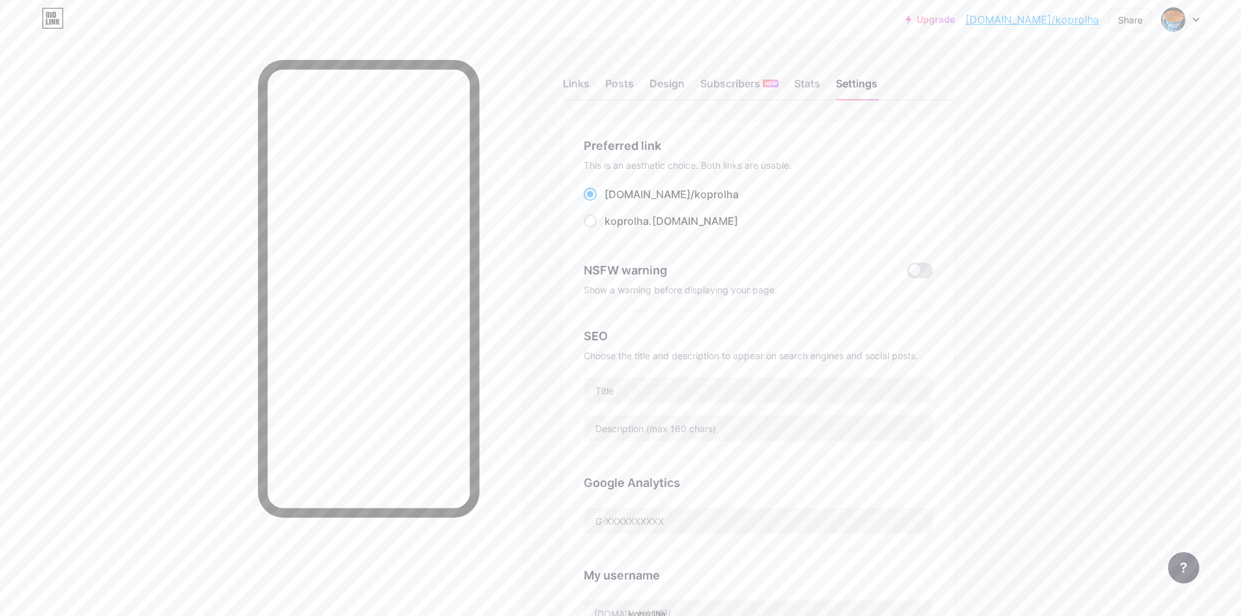
click at [1200, 18] on div "Upgrade [DOMAIN_NAME]/koprol... [DOMAIN_NAME]/koprolha Share Switch accounts ko…" at bounding box center [620, 19] width 1241 height 23
click at [1187, 19] on div at bounding box center [1181, 19] width 38 height 23
click at [1080, 150] on link "Account settings" at bounding box center [1118, 147] width 162 height 35
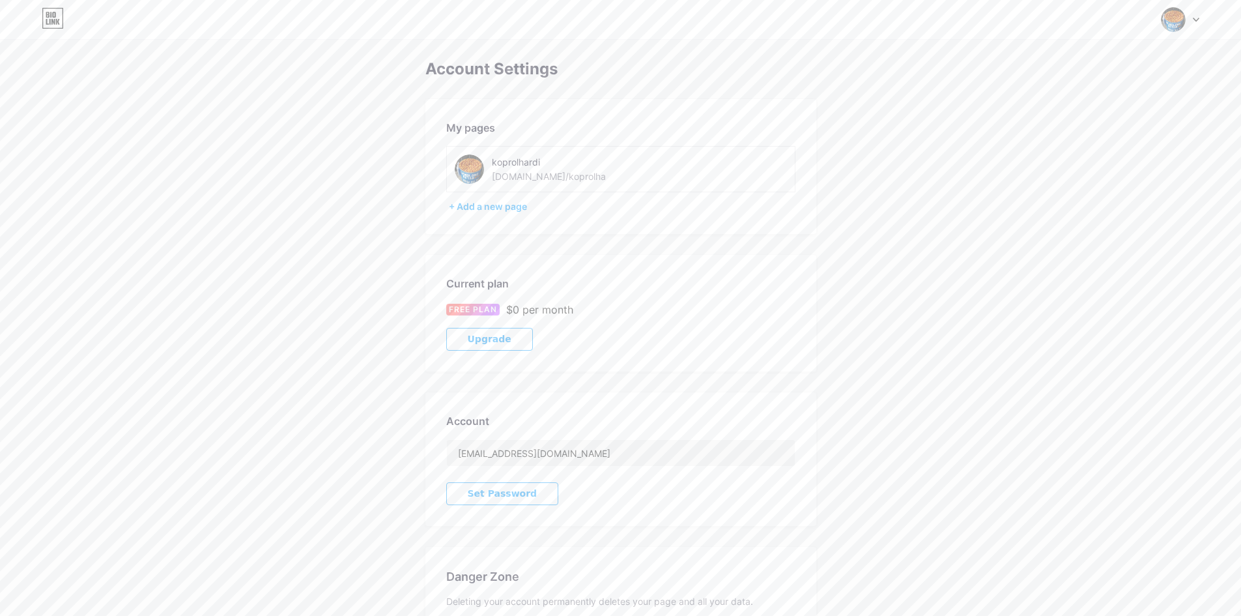
click at [566, 183] on div "koprolhardi [DOMAIN_NAME]/koprolha" at bounding box center [573, 168] width 162 height 29
click at [568, 178] on div "koprolhardi [DOMAIN_NAME]/koprolha" at bounding box center [573, 168] width 162 height 29
click at [551, 180] on div "[DOMAIN_NAME]/koprolha" at bounding box center [549, 176] width 114 height 14
click at [538, 175] on div "[DOMAIN_NAME]/koprolha" at bounding box center [549, 176] width 114 height 14
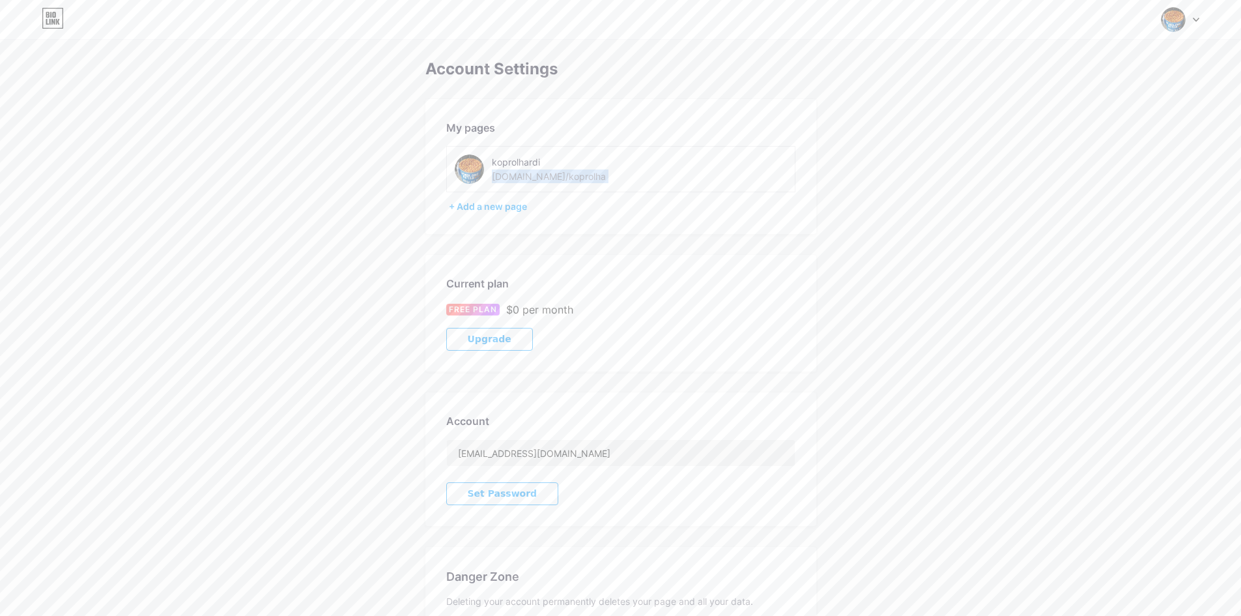
click at [538, 175] on div "[DOMAIN_NAME]/koprolha" at bounding box center [549, 176] width 114 height 14
click at [550, 173] on div "[DOMAIN_NAME]/koprolha" at bounding box center [549, 176] width 114 height 14
click at [564, 175] on div "koprolhardi [DOMAIN_NAME]/koprolha" at bounding box center [573, 168] width 162 height 29
click at [552, 177] on div "[DOMAIN_NAME]/koprolha" at bounding box center [549, 176] width 114 height 14
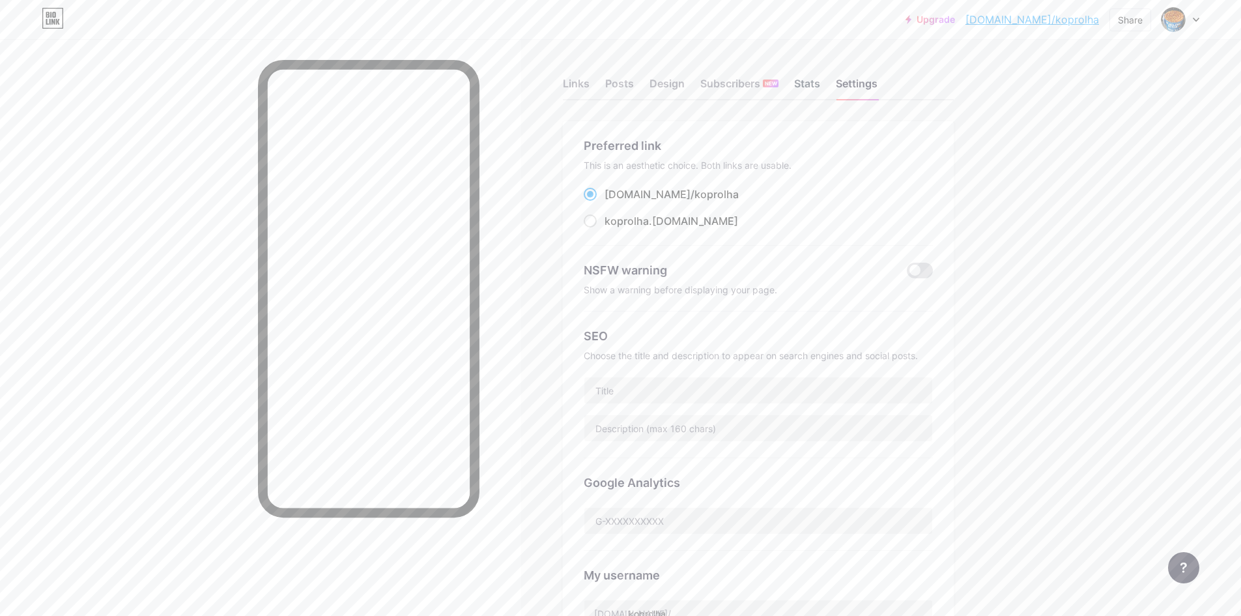
click at [815, 83] on div "Stats" at bounding box center [807, 87] width 26 height 23
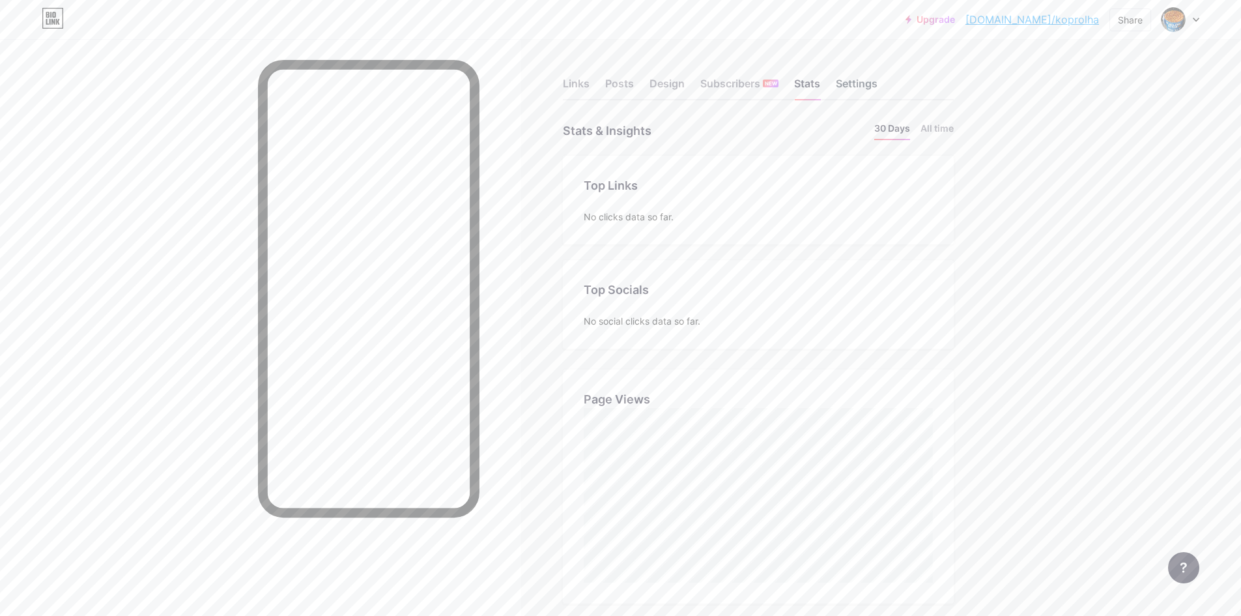
scroll to position [616, 1241]
click at [846, 85] on div "Settings" at bounding box center [857, 87] width 42 height 23
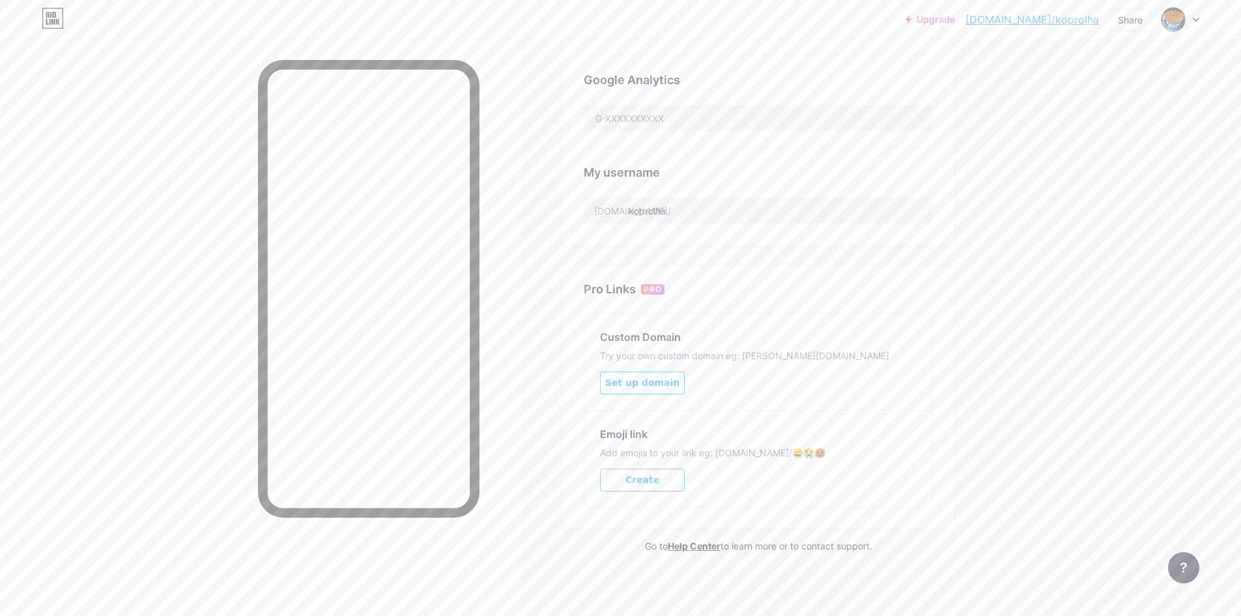
scroll to position [403, 0]
click at [696, 199] on input "koprolha" at bounding box center [758, 210] width 348 height 26
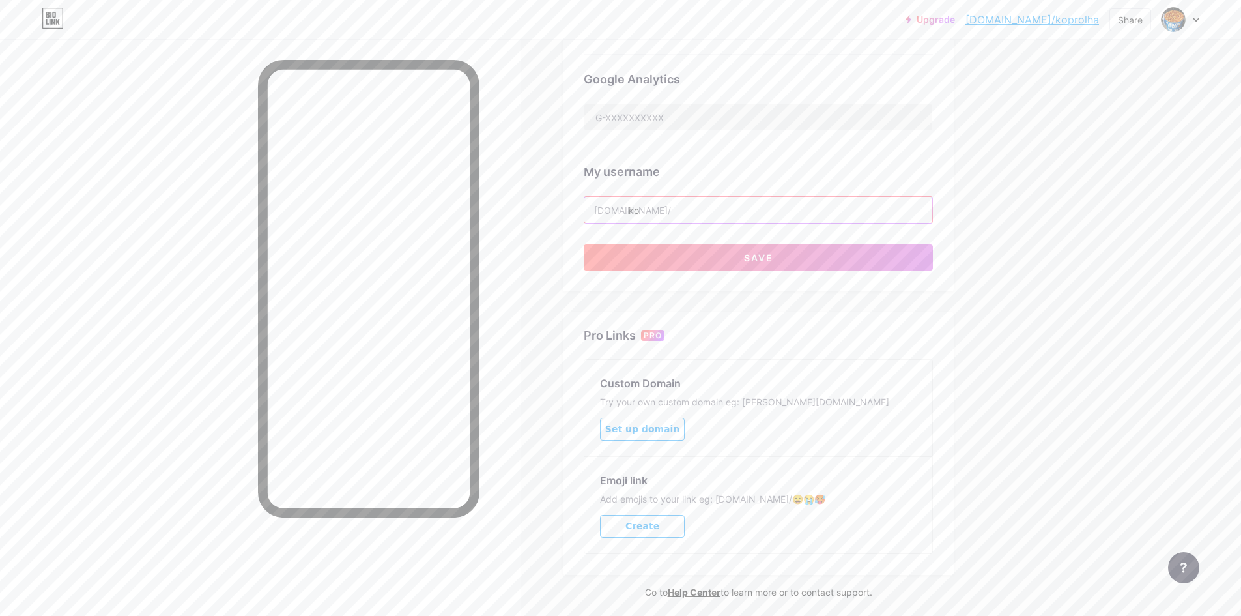
type input "k"
type input "arsa_time"
click at [717, 248] on button "Save" at bounding box center [758, 257] width 349 height 26
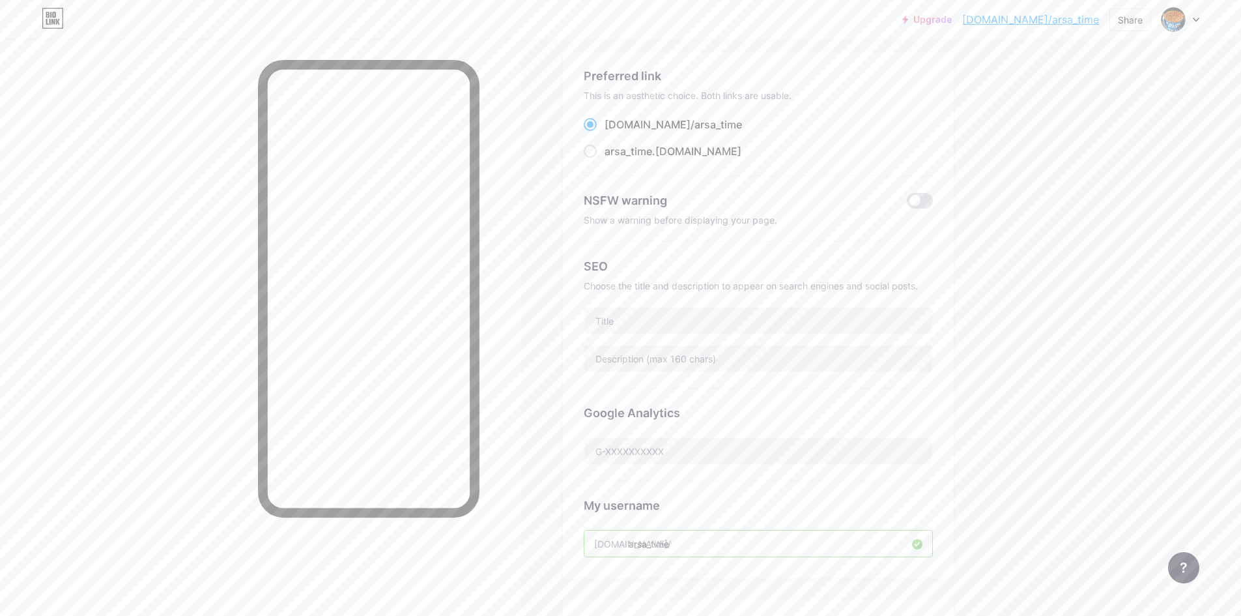
scroll to position [0, 0]
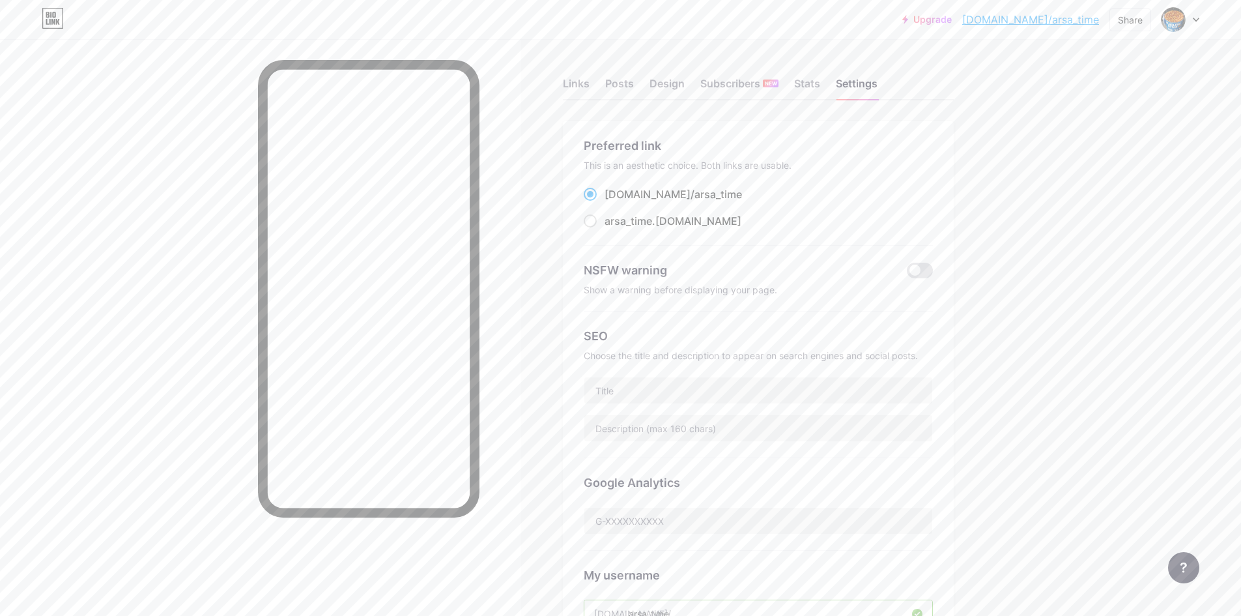
click at [1064, 21] on link "[DOMAIN_NAME]/arsa_time" at bounding box center [1030, 20] width 137 height 16
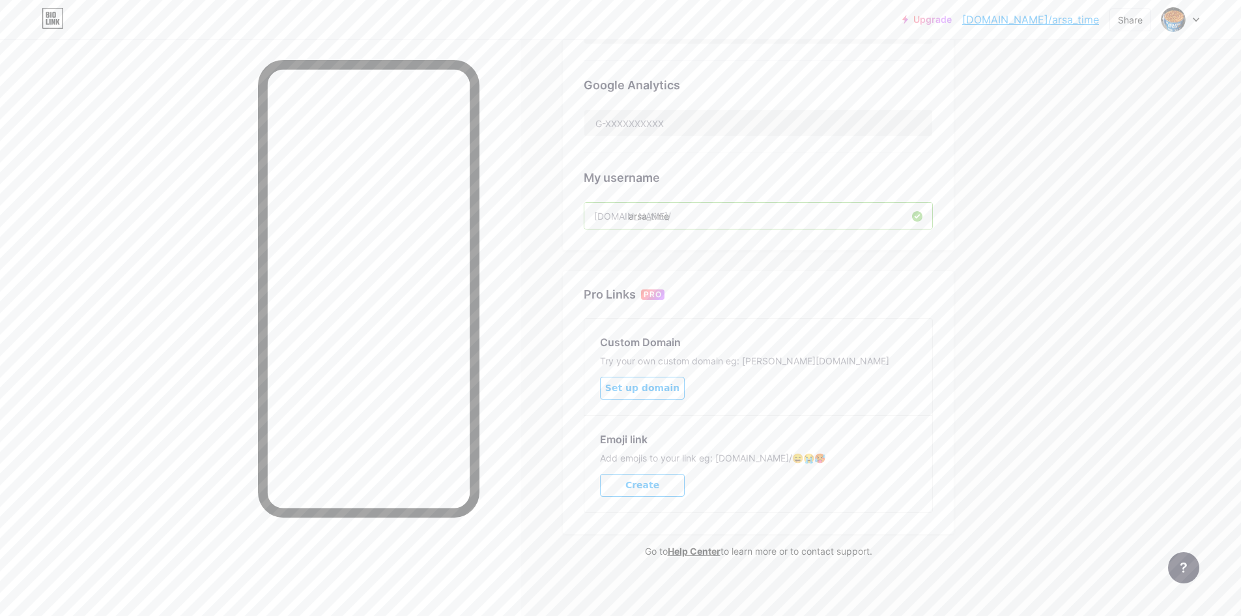
scroll to position [403, 0]
click at [680, 127] on input "text" at bounding box center [758, 117] width 348 height 26
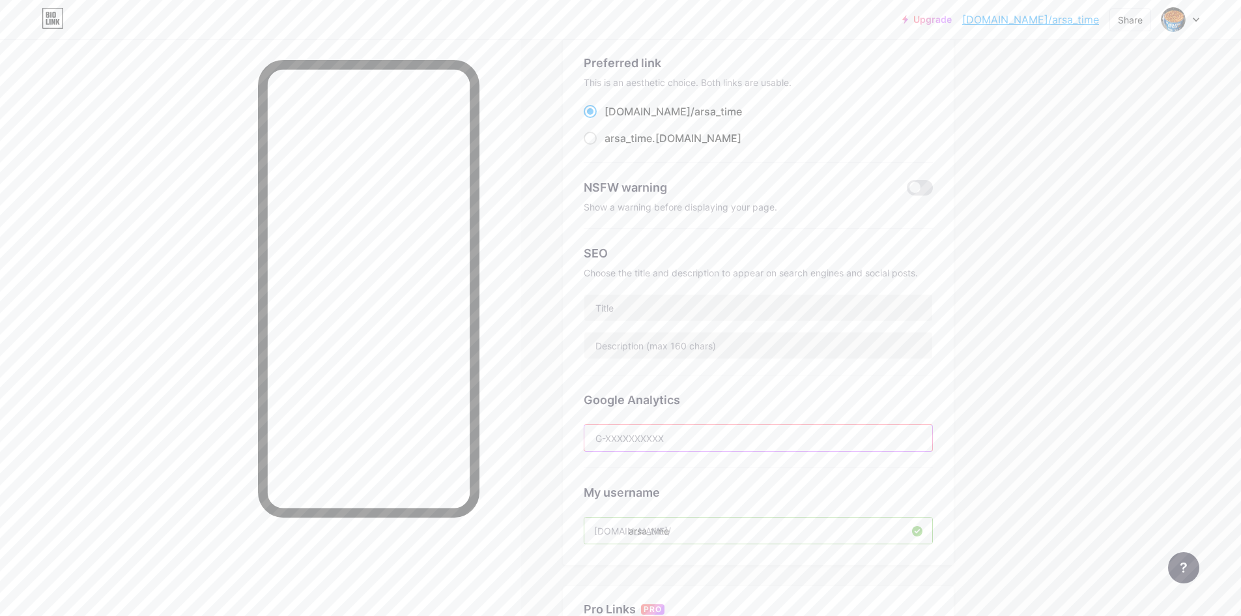
scroll to position [78, 0]
click at [682, 319] on input "text" at bounding box center [758, 313] width 348 height 26
click at [696, 338] on input "text" at bounding box center [758, 351] width 348 height 26
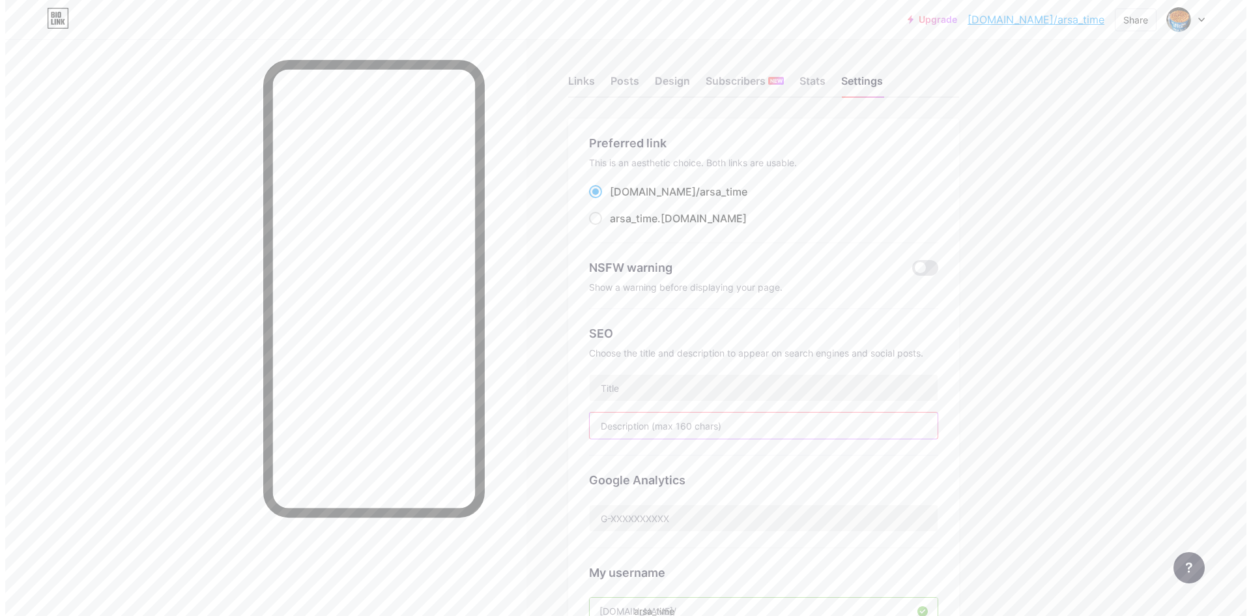
scroll to position [0, 0]
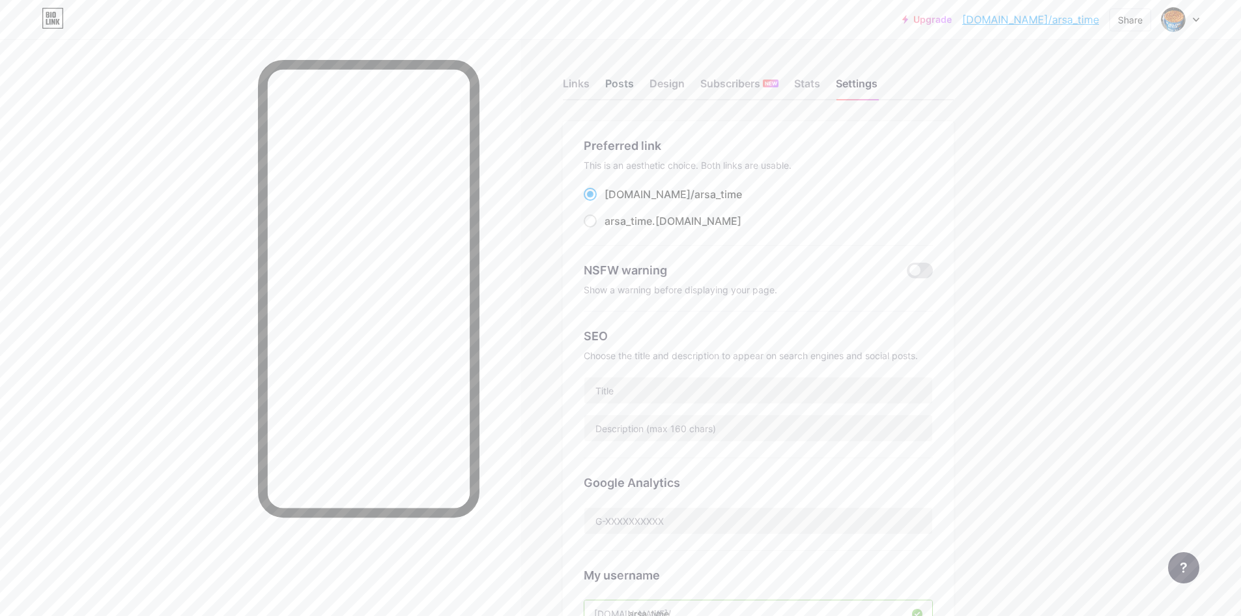
click at [627, 83] on div "Posts" at bounding box center [619, 87] width 29 height 23
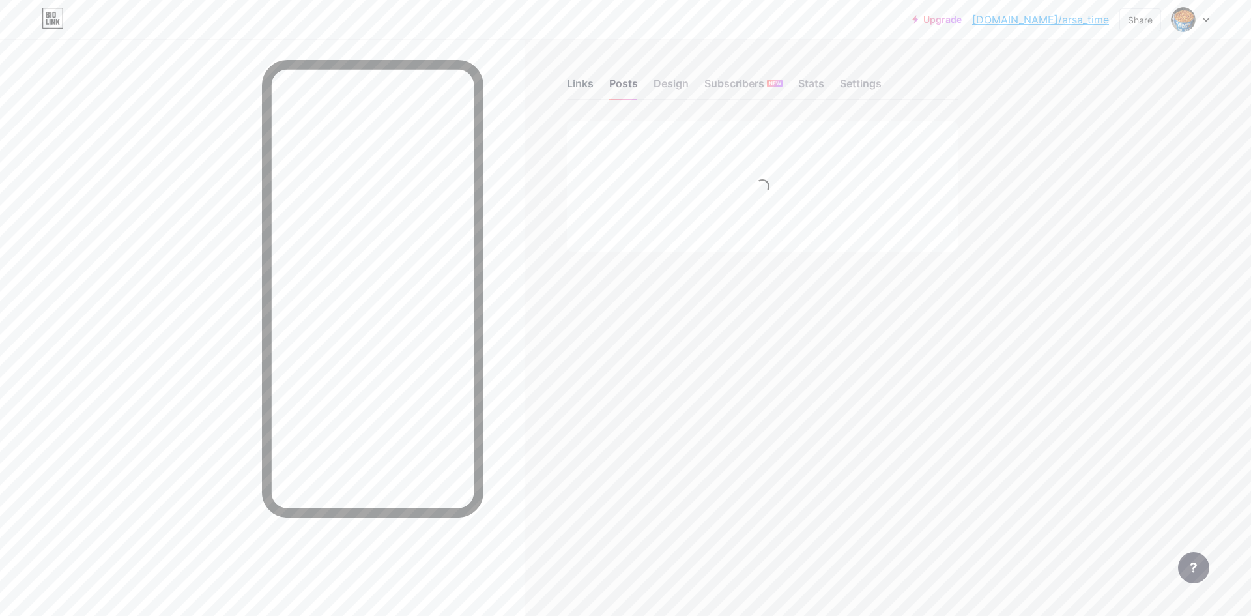
click at [586, 83] on div "Links" at bounding box center [580, 87] width 27 height 23
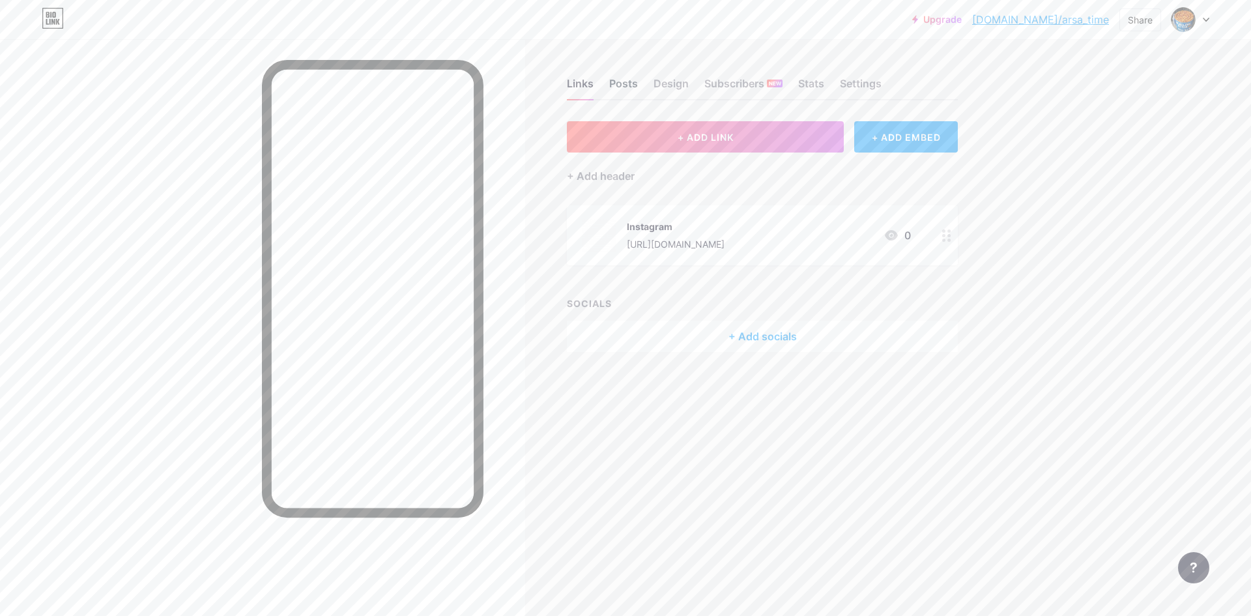
click at [633, 85] on div "Posts" at bounding box center [623, 87] width 29 height 23
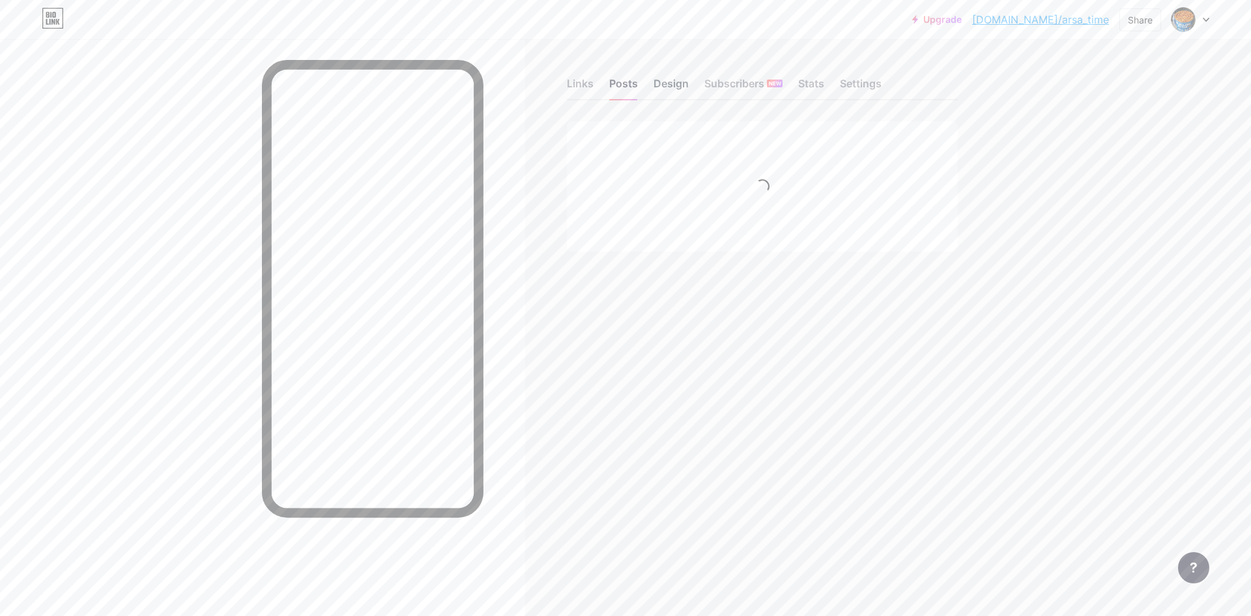
click at [665, 86] on div "Design" at bounding box center [671, 87] width 35 height 23
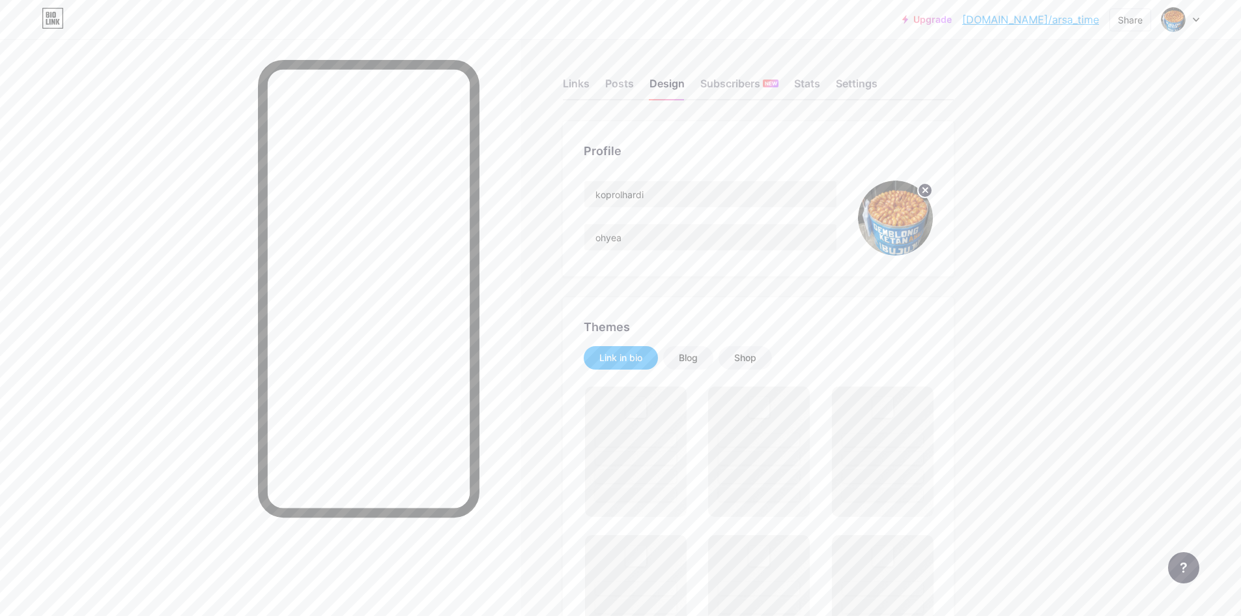
click at [908, 218] on img at bounding box center [895, 217] width 75 height 75
drag, startPoint x: 626, startPoint y: 202, endPoint x: 485, endPoint y: 209, distance: 140.2
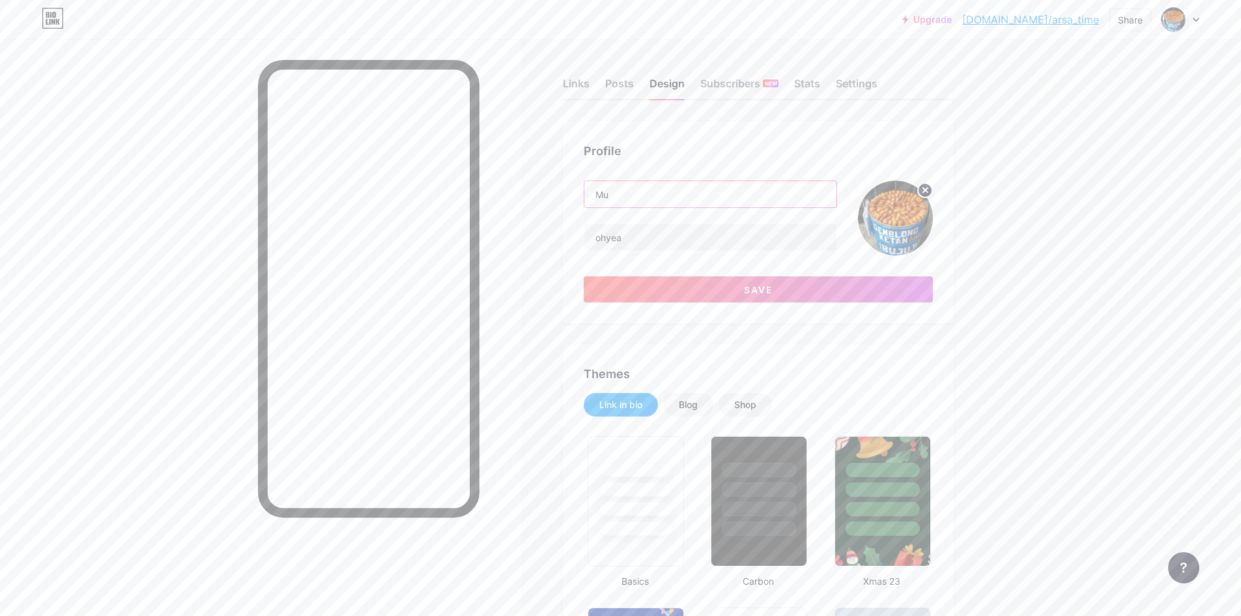
type input "M"
type input "Mugi Arsa"
type input "Where~"
click at [928, 191] on icon at bounding box center [925, 190] width 5 height 5
click at [912, 212] on input "file" at bounding box center [895, 217] width 75 height 75
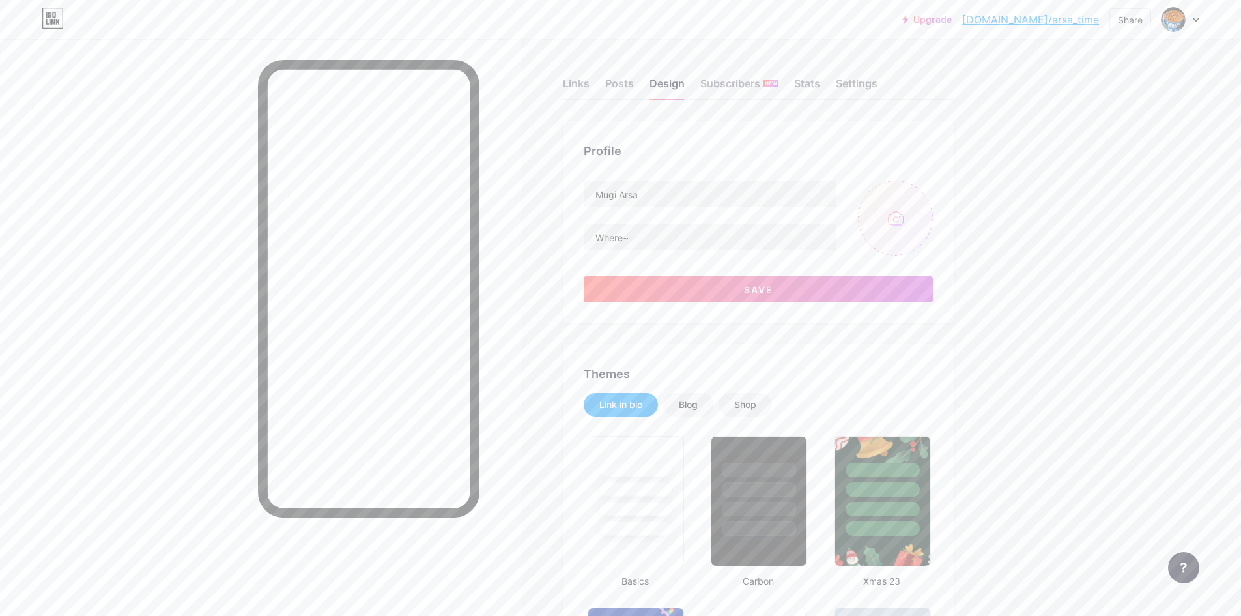
click at [903, 207] on input "file" at bounding box center [895, 217] width 75 height 75
click at [1181, 20] on img at bounding box center [1173, 19] width 21 height 21
click at [1096, 117] on div "+ Add a new page" at bounding box center [1119, 112] width 146 height 13
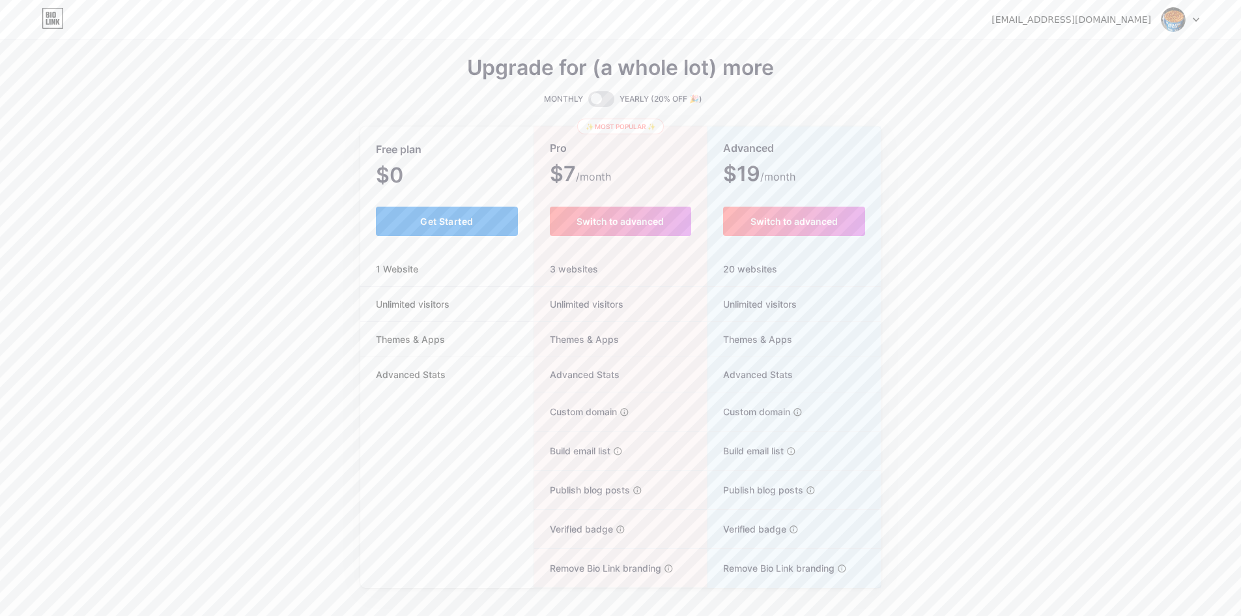
click at [397, 229] on button "Get Started" at bounding box center [447, 221] width 143 height 29
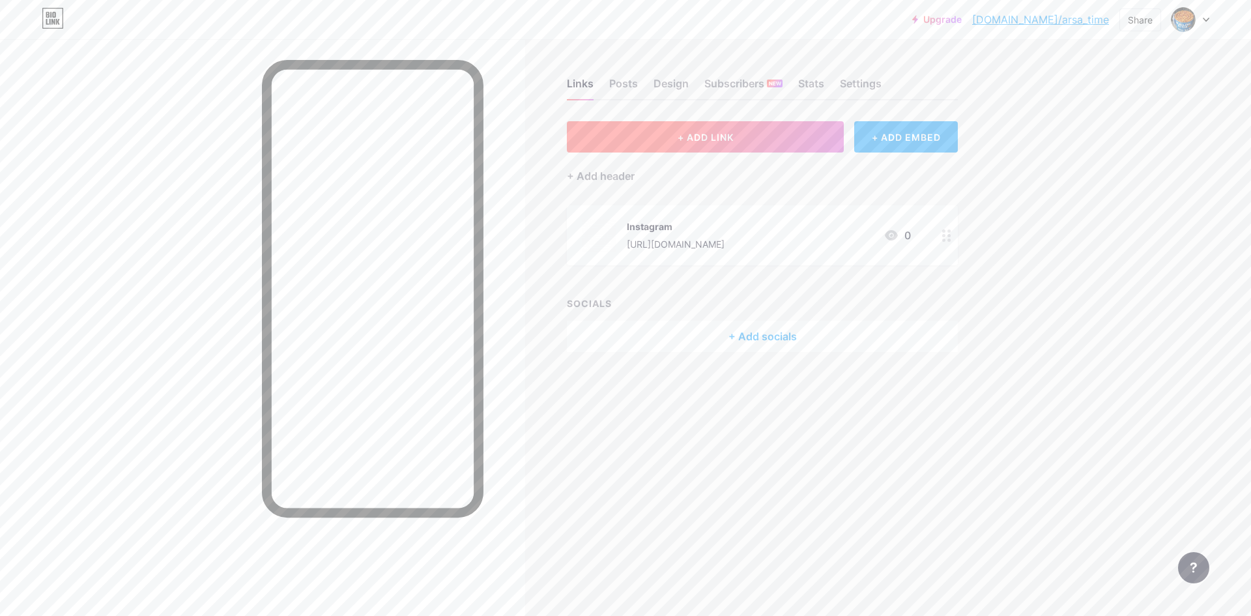
click at [738, 134] on button "+ ADD LINK" at bounding box center [705, 136] width 277 height 31
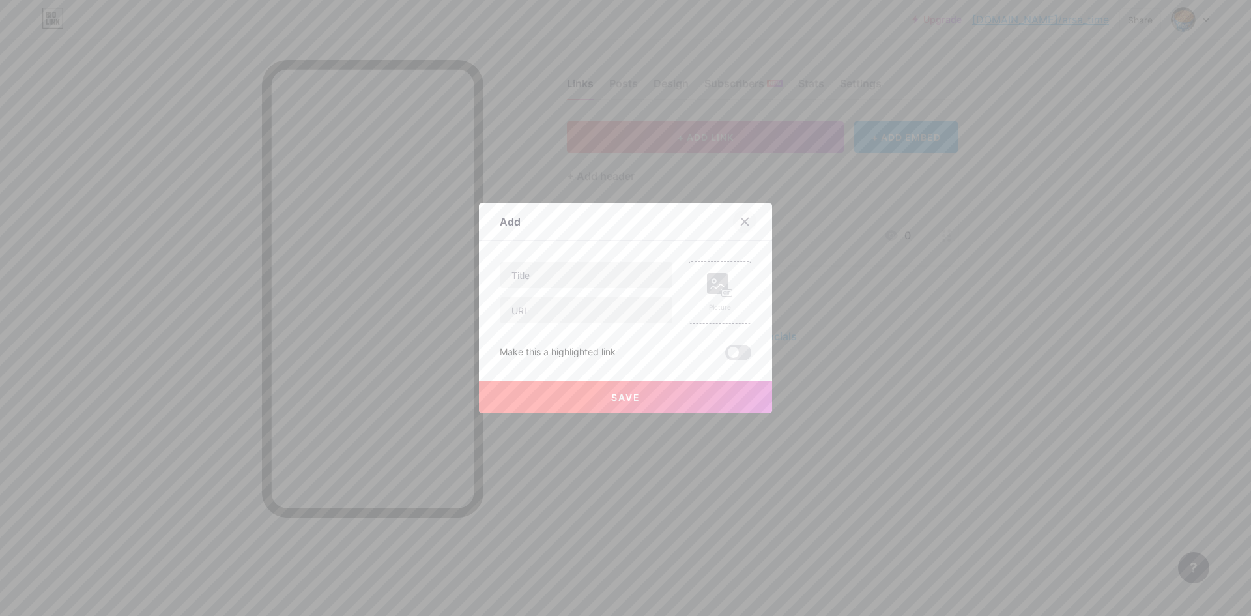
click at [745, 220] on div at bounding box center [744, 221] width 23 height 23
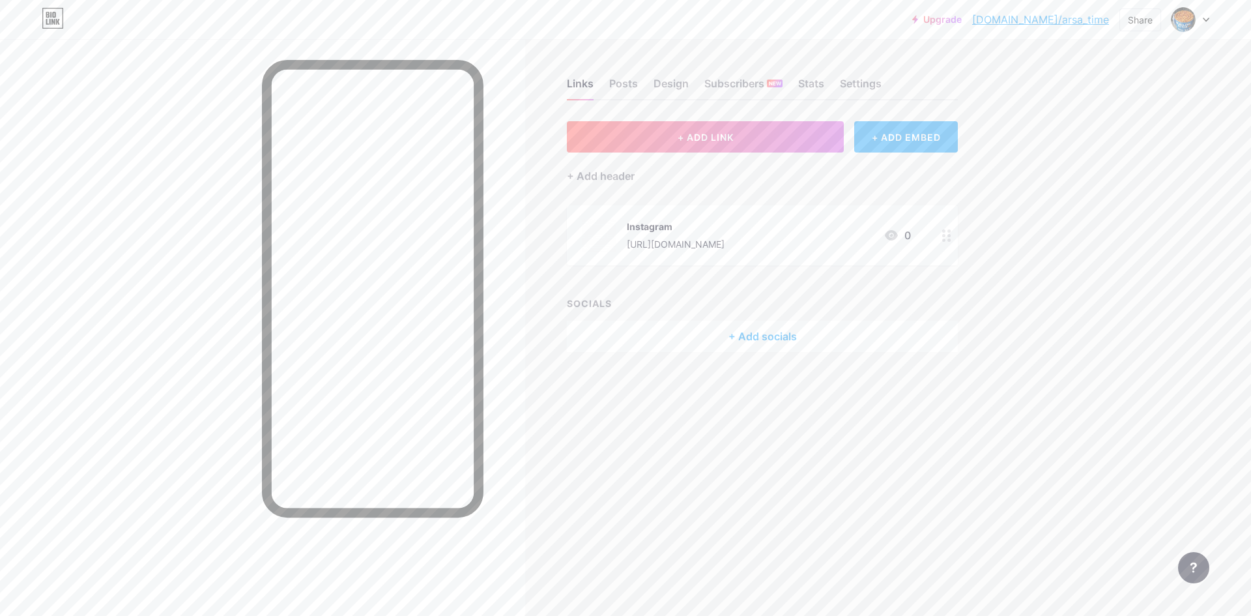
click at [912, 149] on div "+ ADD EMBED" at bounding box center [906, 136] width 104 height 31
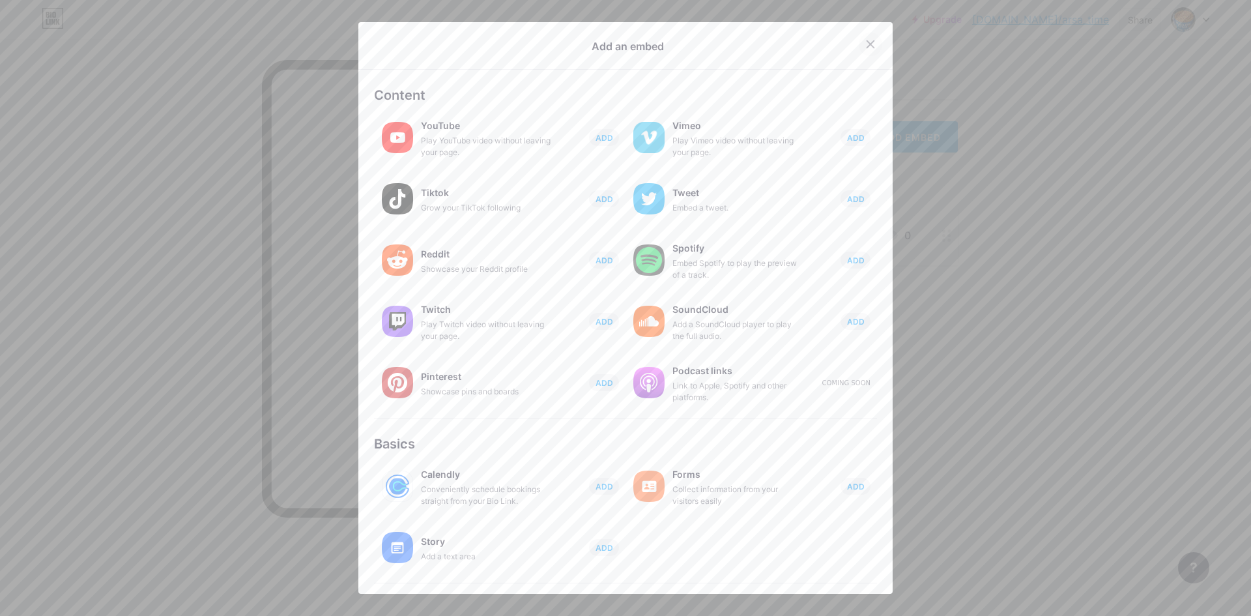
click at [862, 38] on div at bounding box center [870, 44] width 23 height 23
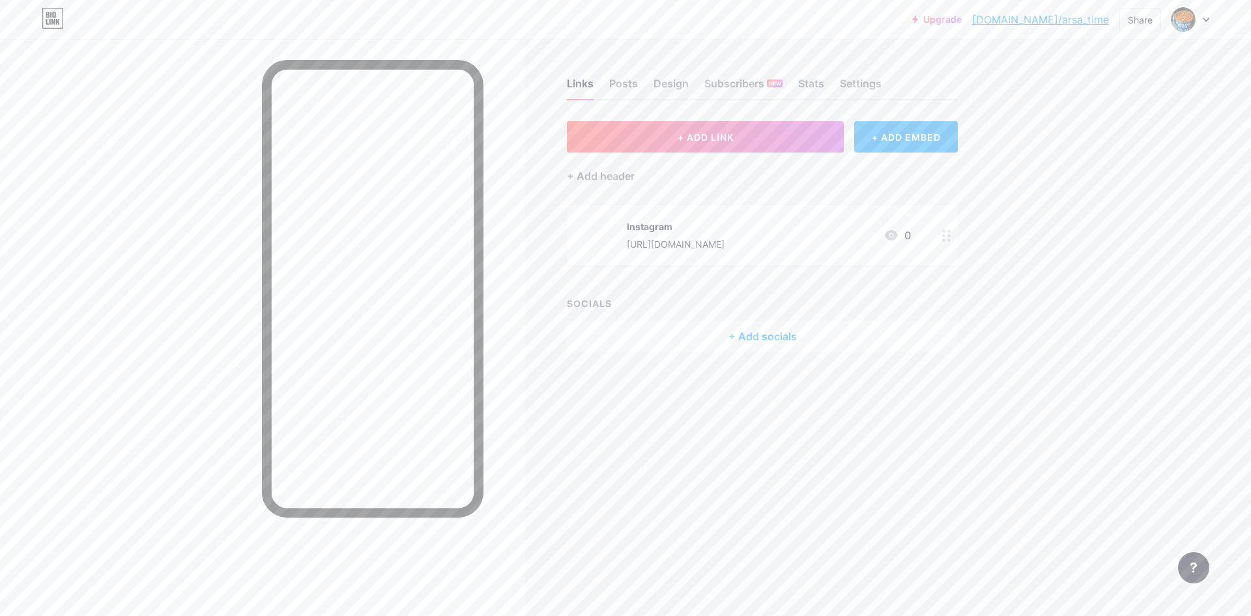
click at [1103, 249] on div "Upgrade [DOMAIN_NAME]/arsa_t... [DOMAIN_NAME]/arsa_time Share Switch accounts k…" at bounding box center [625, 308] width 1251 height 616
